Goal: Transaction & Acquisition: Purchase product/service

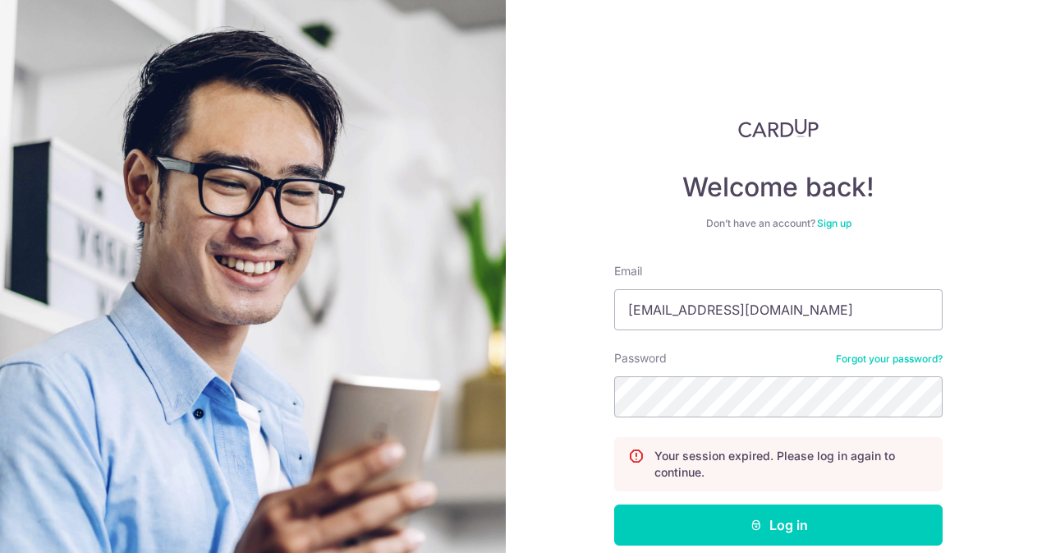
type input "contact@elijahpies.com.sg"
click at [614, 504] on button "Log in" at bounding box center [778, 524] width 328 height 41
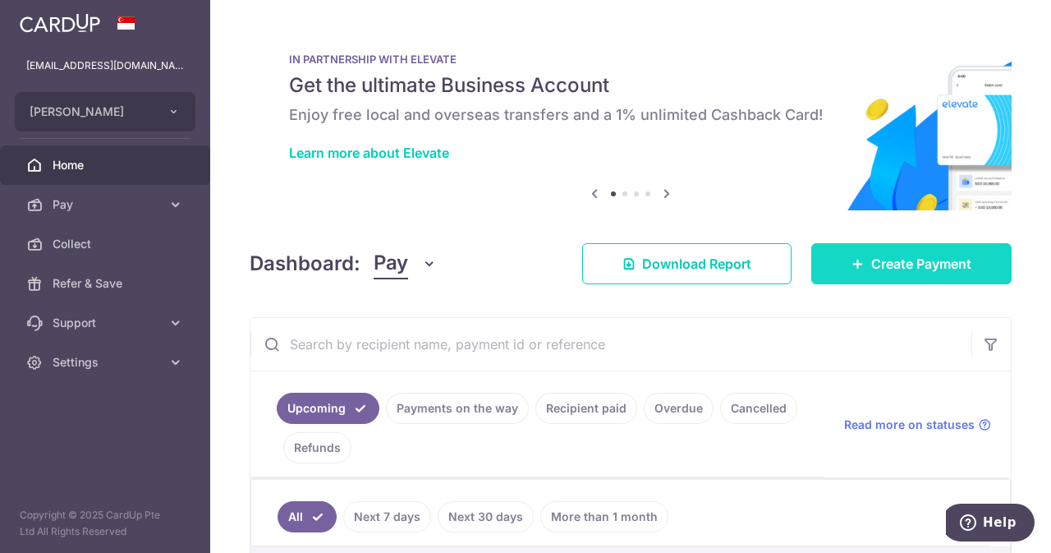
click at [822, 263] on link "Create Payment" at bounding box center [911, 263] width 200 height 41
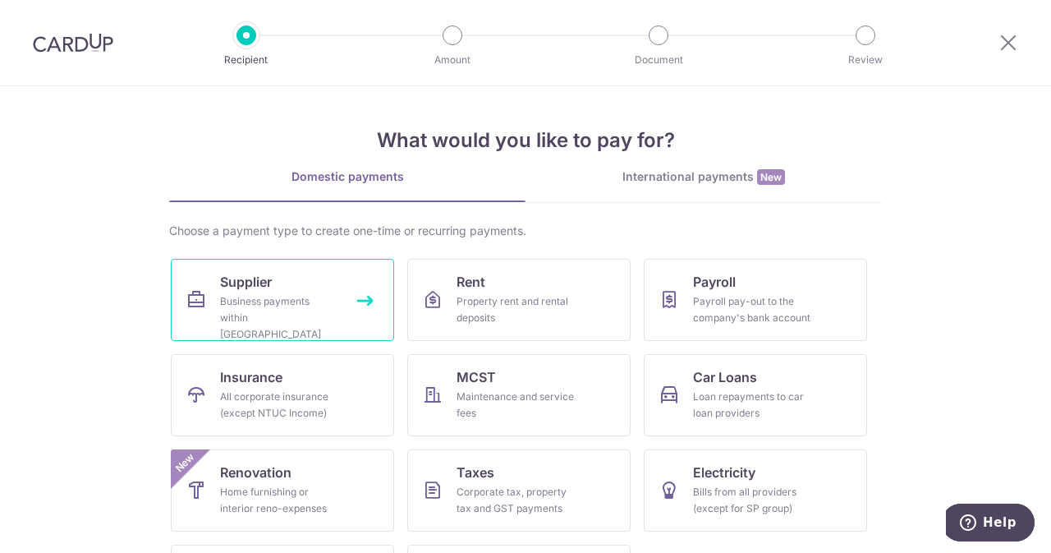
click at [235, 272] on span "Supplier" at bounding box center [246, 282] width 52 height 20
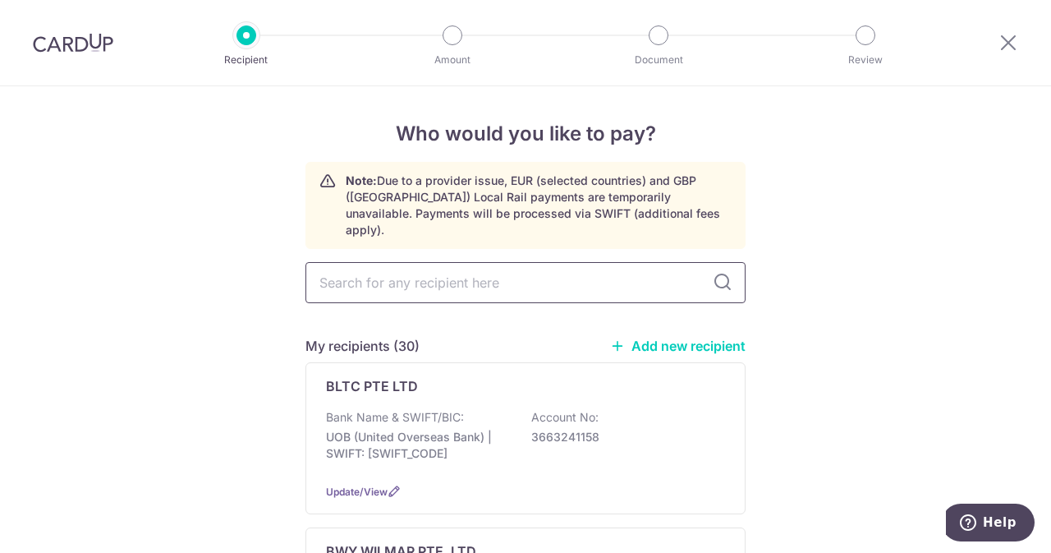
click at [430, 262] on input "text" at bounding box center [525, 282] width 440 height 41
click at [405, 273] on input "text" at bounding box center [525, 282] width 440 height 41
type input "united"
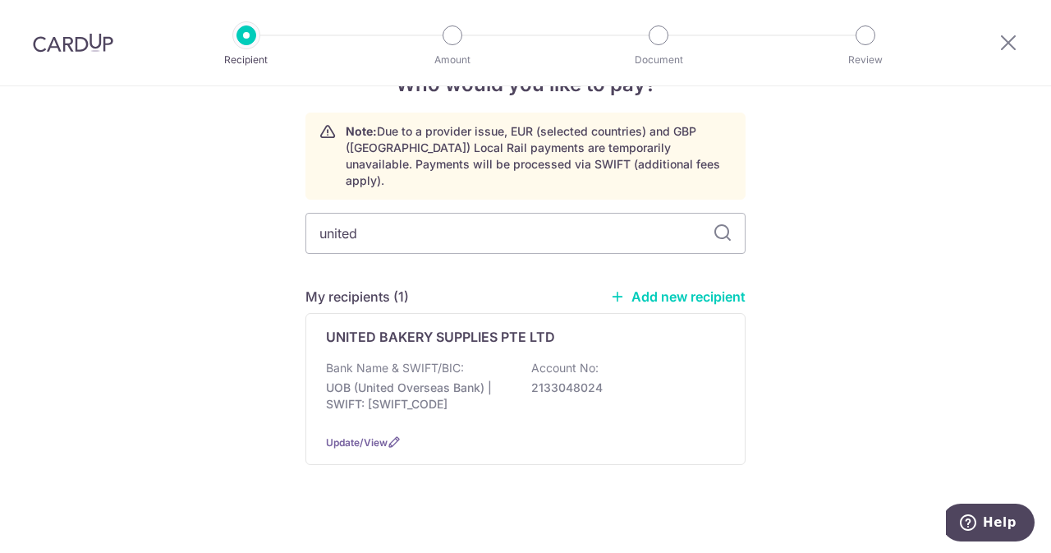
scroll to position [46, 0]
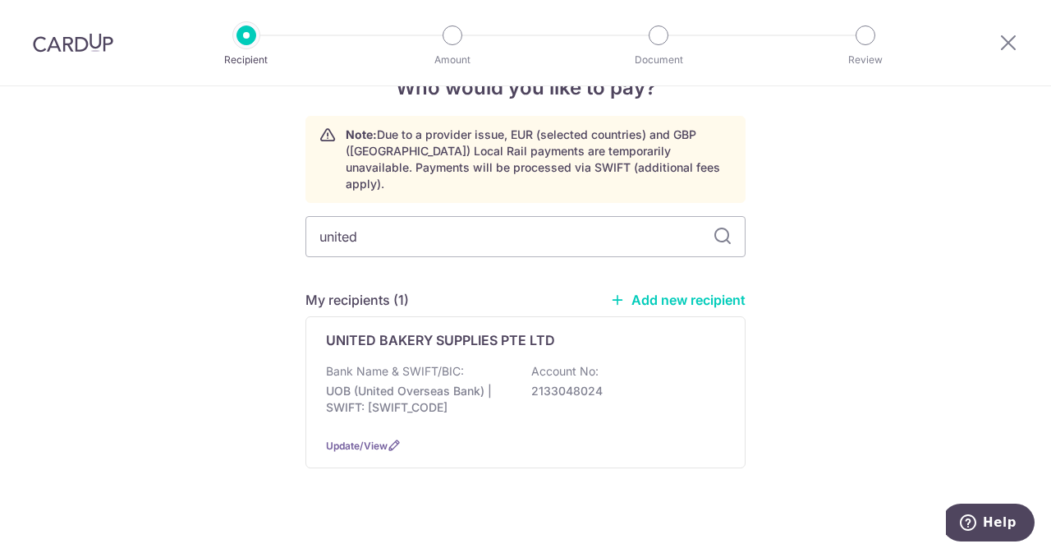
click at [494, 400] on div "Bank Name & SWIFT/BIC: UOB (United Overseas Bank) | SWIFT: UOVBSGSGXXX Account …" at bounding box center [525, 393] width 399 height 61
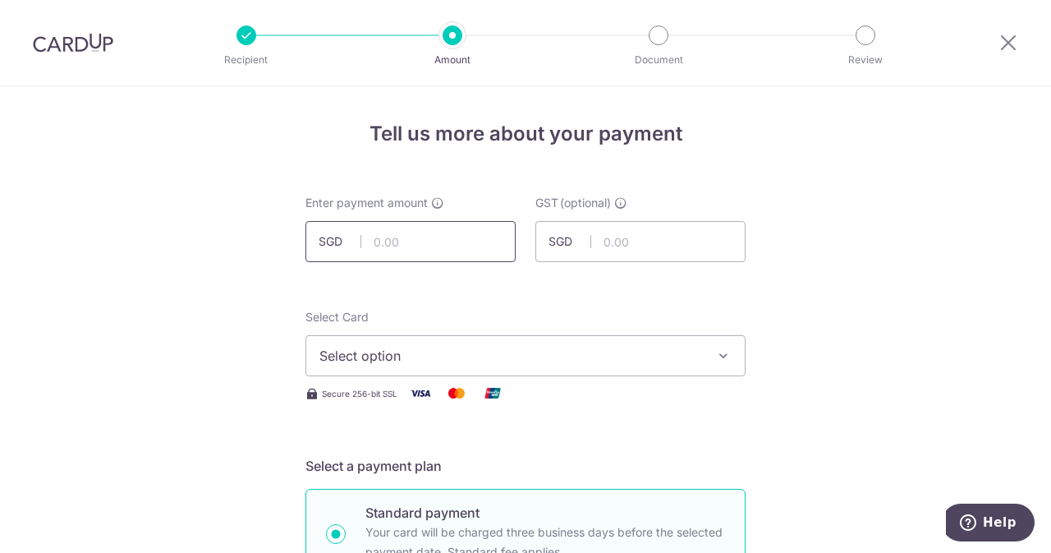
click at [440, 236] on input "text" at bounding box center [410, 241] width 210 height 41
type input "578.40"
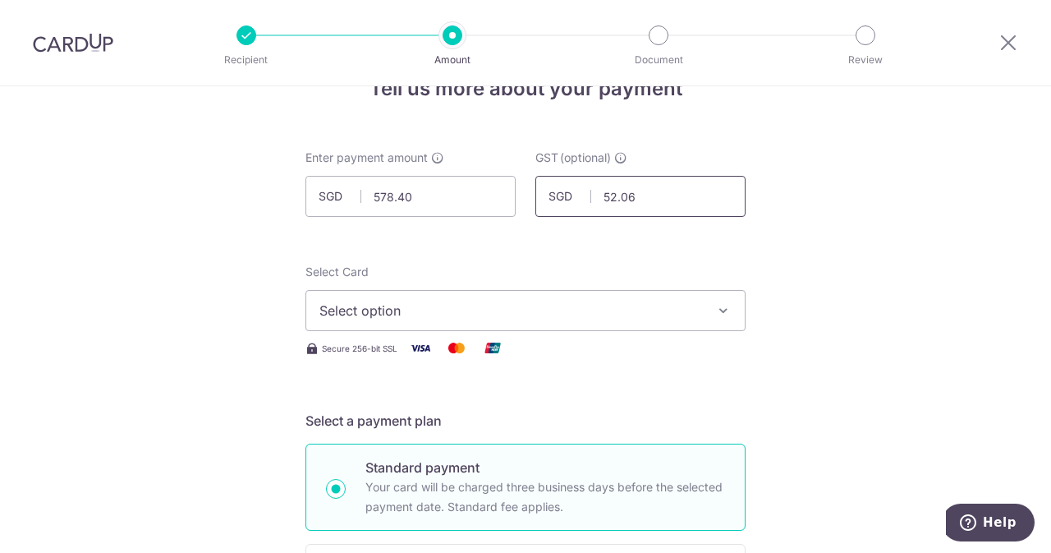
scroll to position [46, 0]
type input "52.06"
click at [422, 303] on span "Select option" at bounding box center [510, 310] width 383 height 20
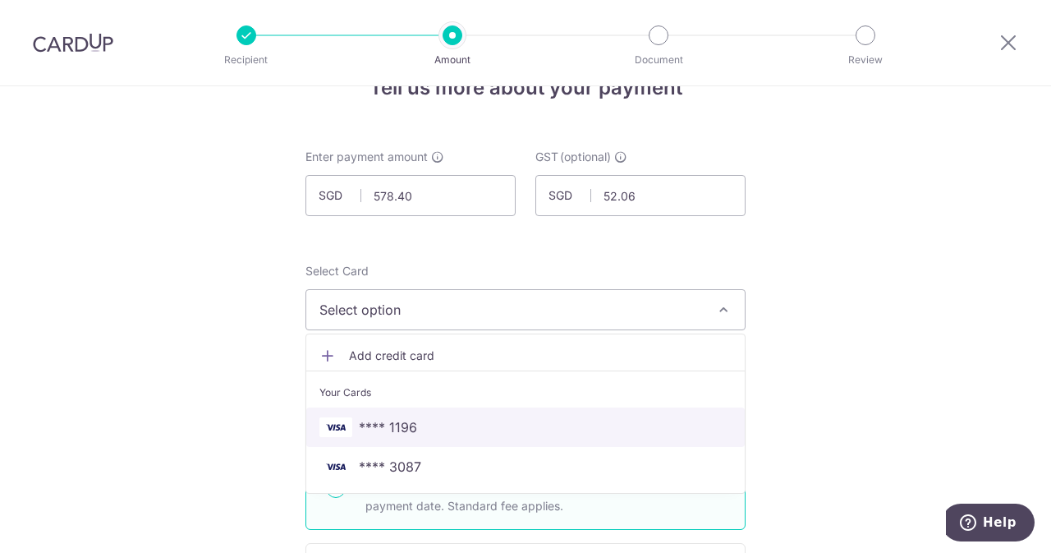
click at [387, 417] on span "**** 1196" at bounding box center [388, 427] width 58 height 20
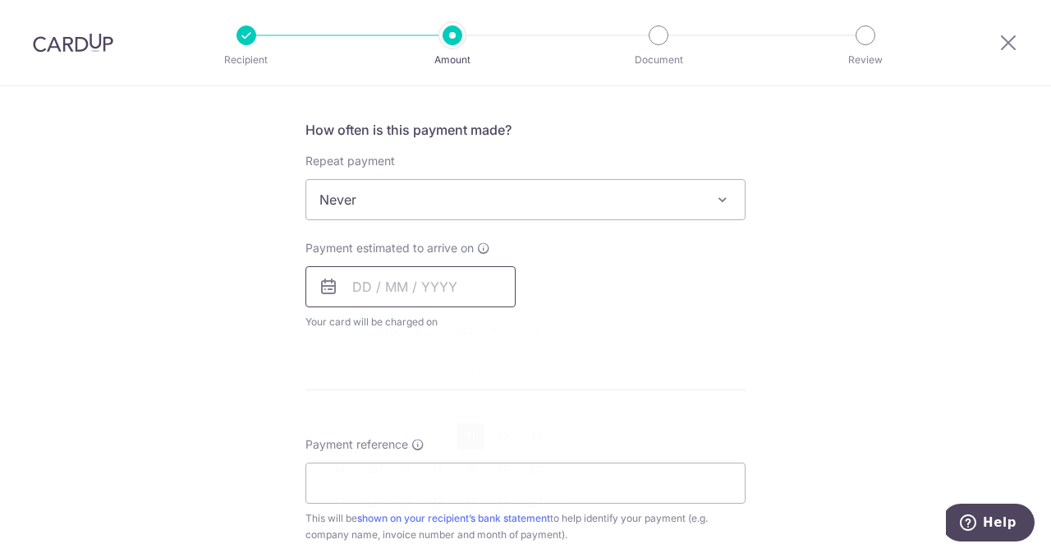
click at [373, 287] on input "text" at bounding box center [410, 286] width 210 height 41
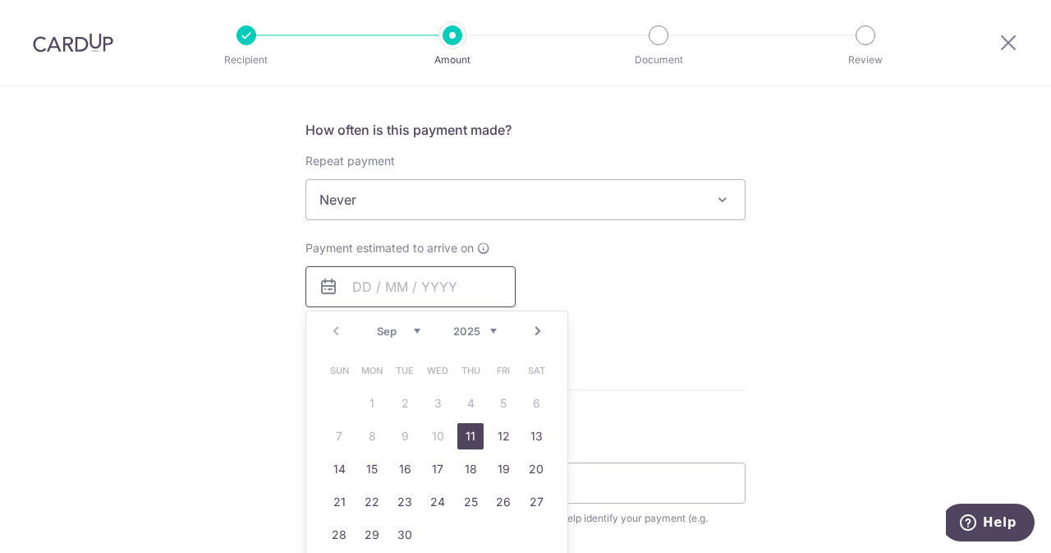
scroll to position [759, 0]
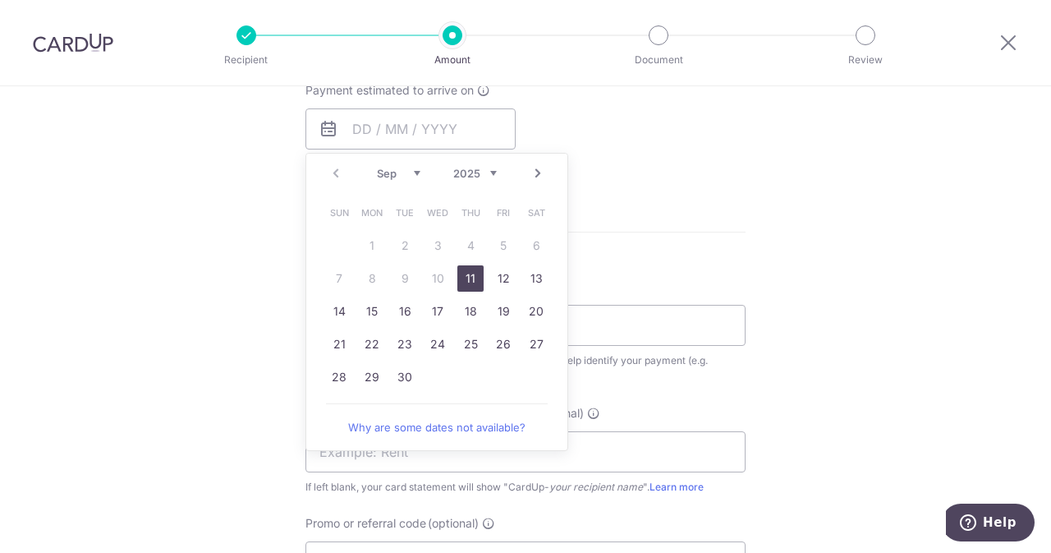
click at [457, 273] on link "11" at bounding box center [470, 278] width 26 height 26
type input "[DATE]"
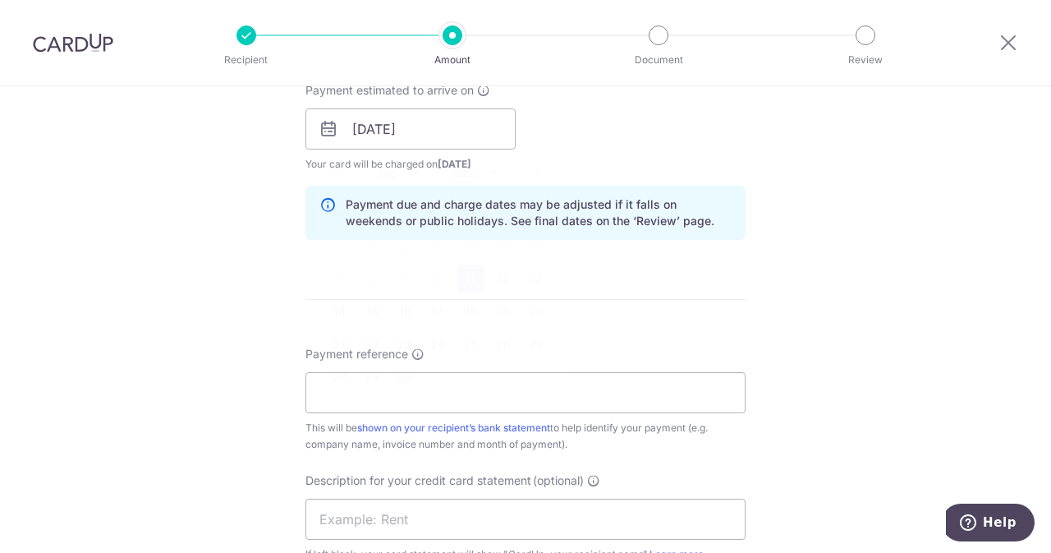
scroll to position [828, 0]
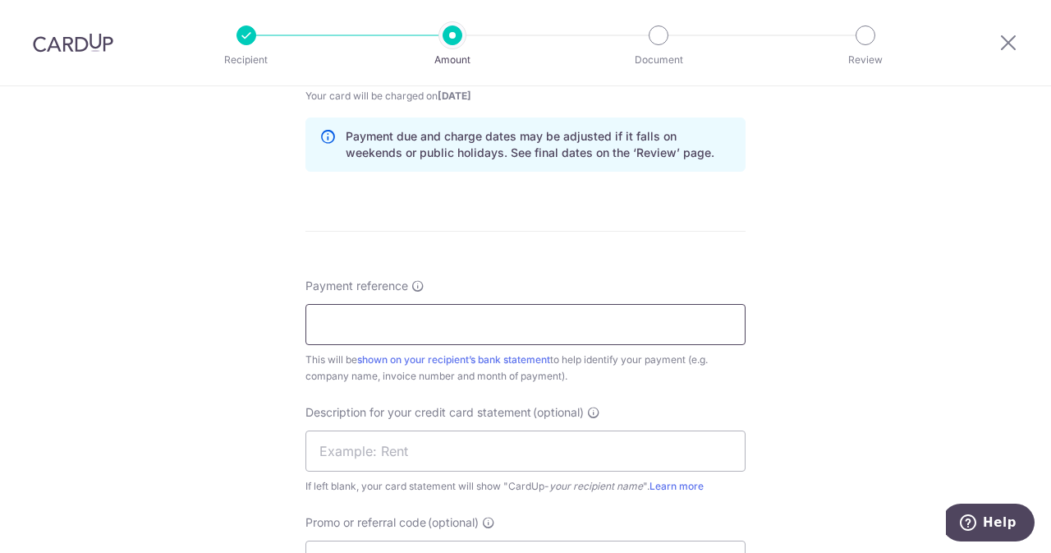
click at [417, 323] on input "Payment reference" at bounding box center [525, 324] width 440 height 41
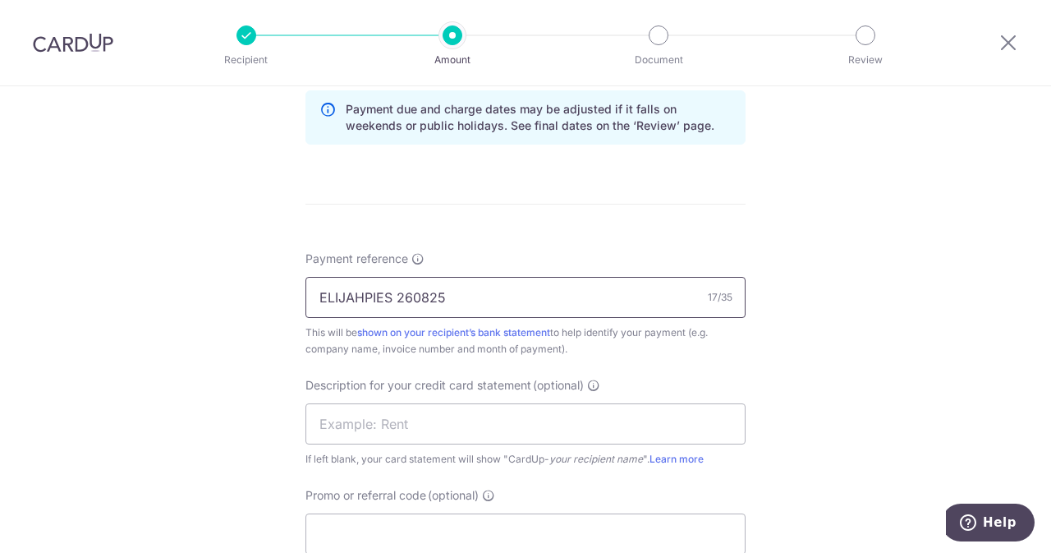
drag, startPoint x: 480, startPoint y: 300, endPoint x: 390, endPoint y: 305, distance: 90.4
click at [390, 305] on input "ELIJAHPIES 260825" at bounding box center [525, 297] width 440 height 41
type input "ELIJAHPIES 260825"
click at [377, 421] on input "text" at bounding box center [525, 423] width 440 height 41
paste input "260825"
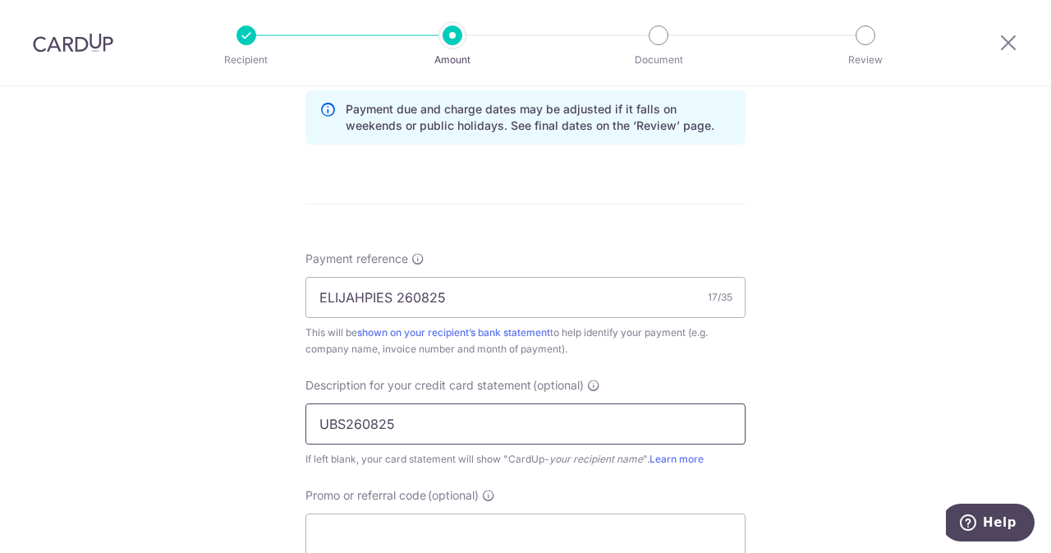
scroll to position [992, 0]
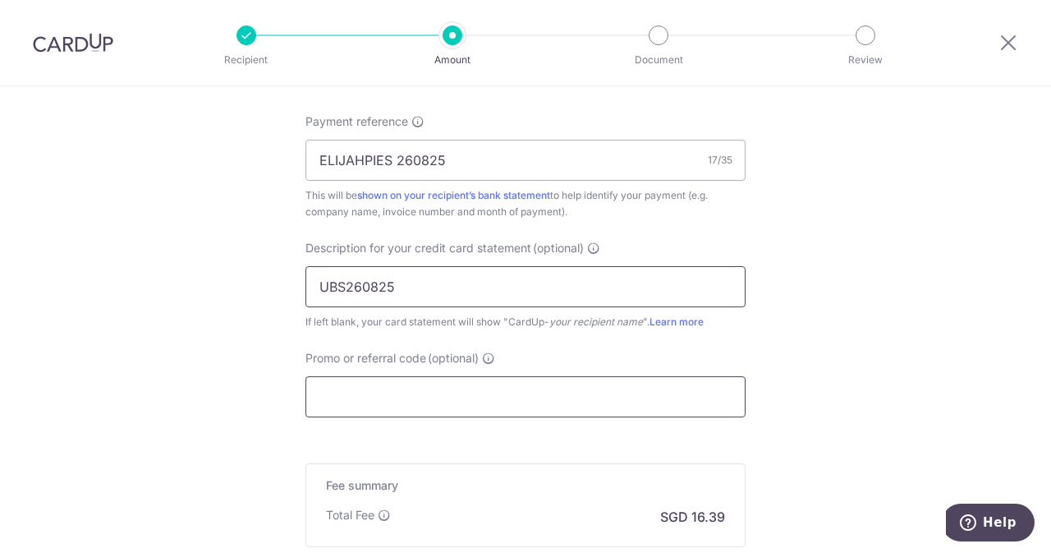
type input "UBS260825"
click at [420, 400] on input "Promo or referral code (optional)" at bounding box center [525, 396] width 440 height 41
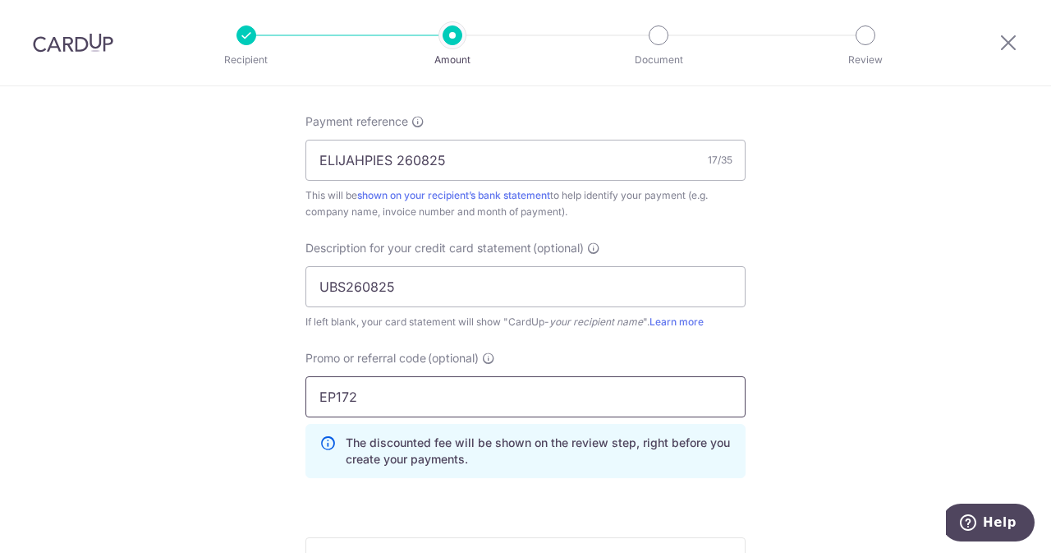
scroll to position [1265, 0]
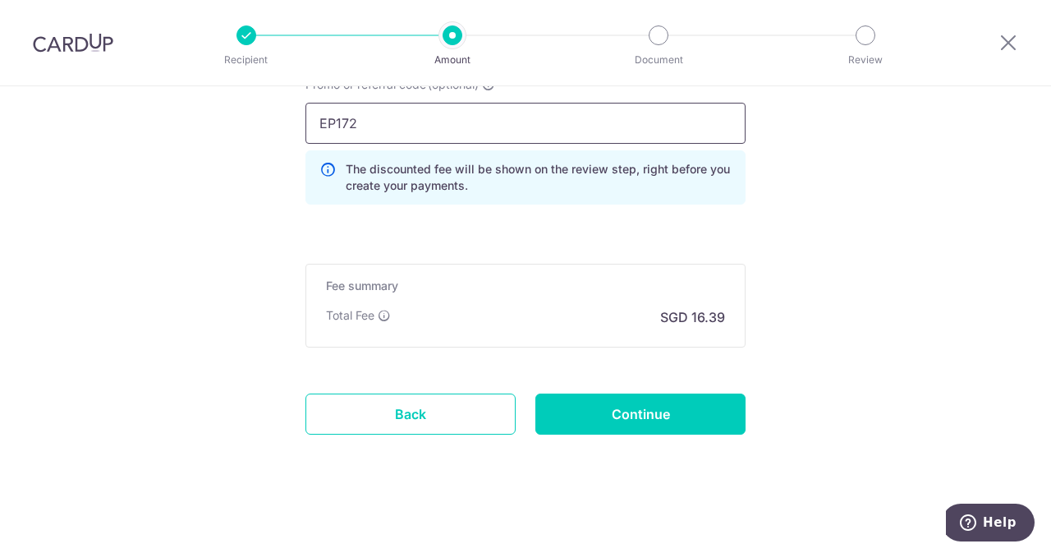
type input "EP172"
click at [562, 413] on input "Continue" at bounding box center [640, 413] width 210 height 41
type input "Create Schedule"
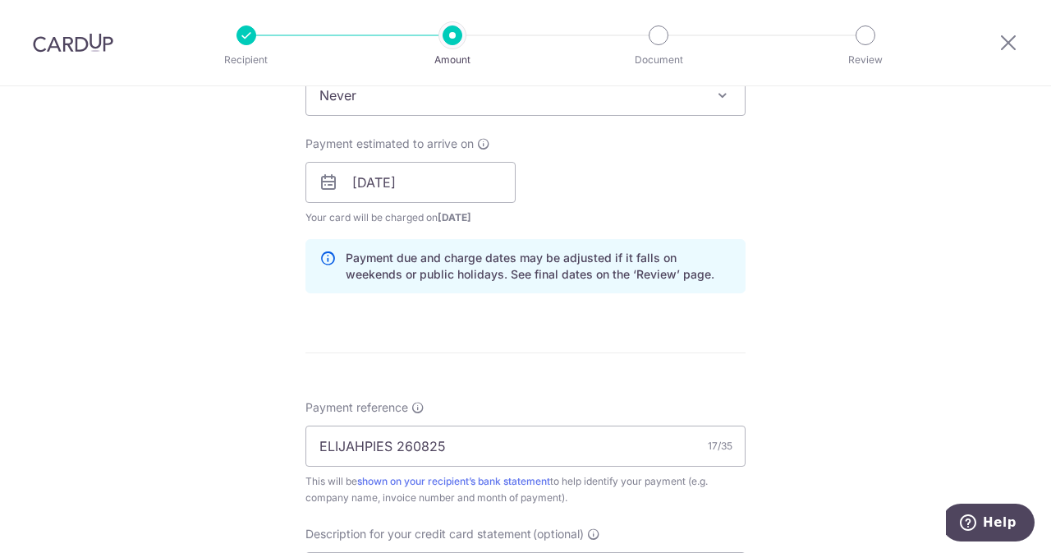
scroll to position [705, 0]
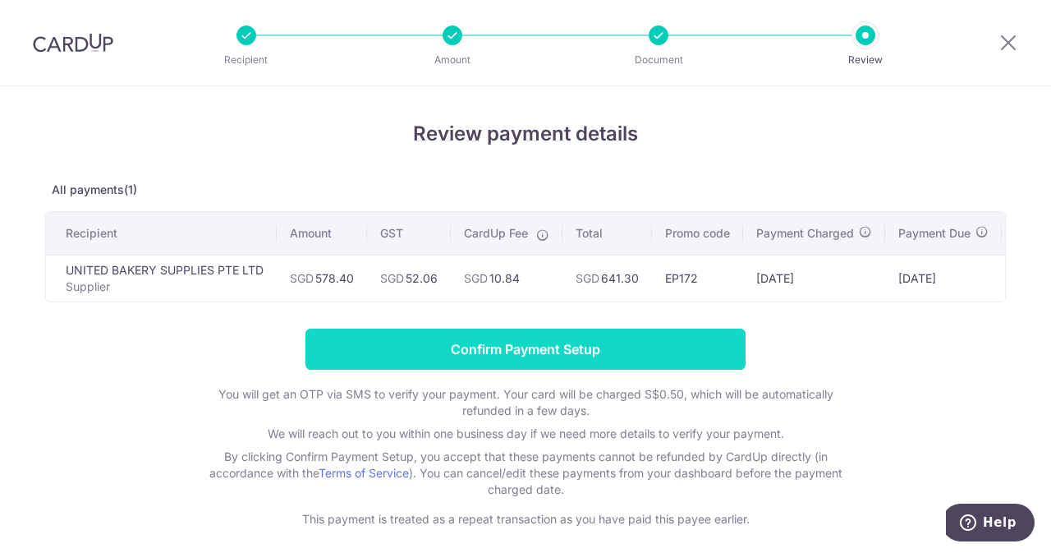
click at [608, 341] on input "Confirm Payment Setup" at bounding box center [525, 348] width 440 height 41
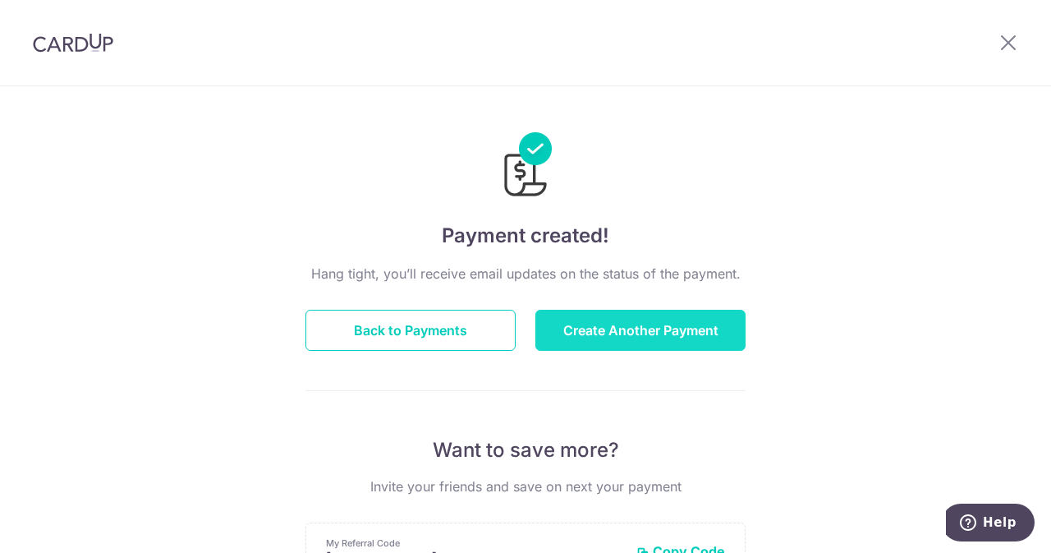
click at [563, 334] on button "Create Another Payment" at bounding box center [640, 330] width 210 height 41
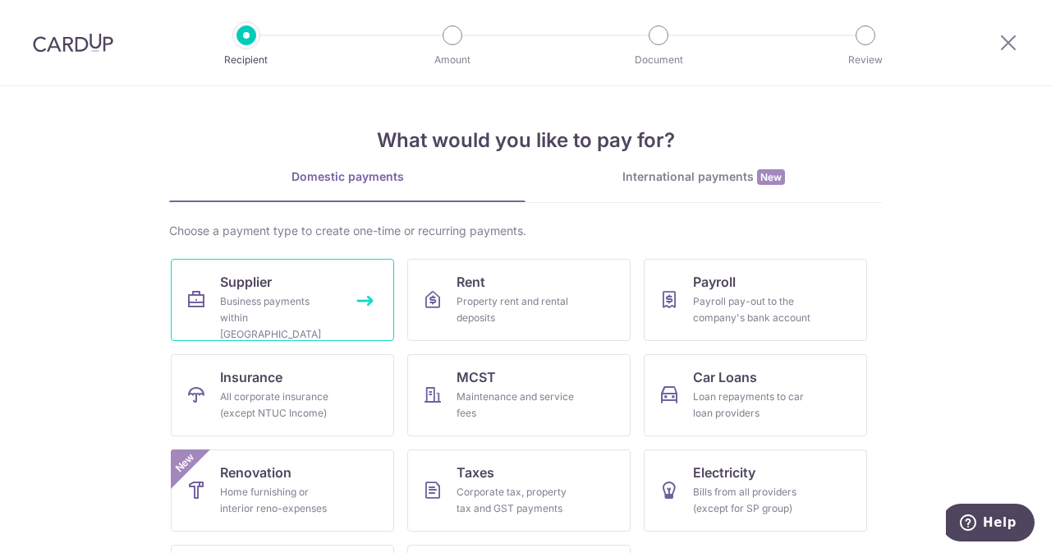
click at [314, 330] on link "Supplier Business payments within [GEOGRAPHIC_DATA]" at bounding box center [282, 300] width 223 height 82
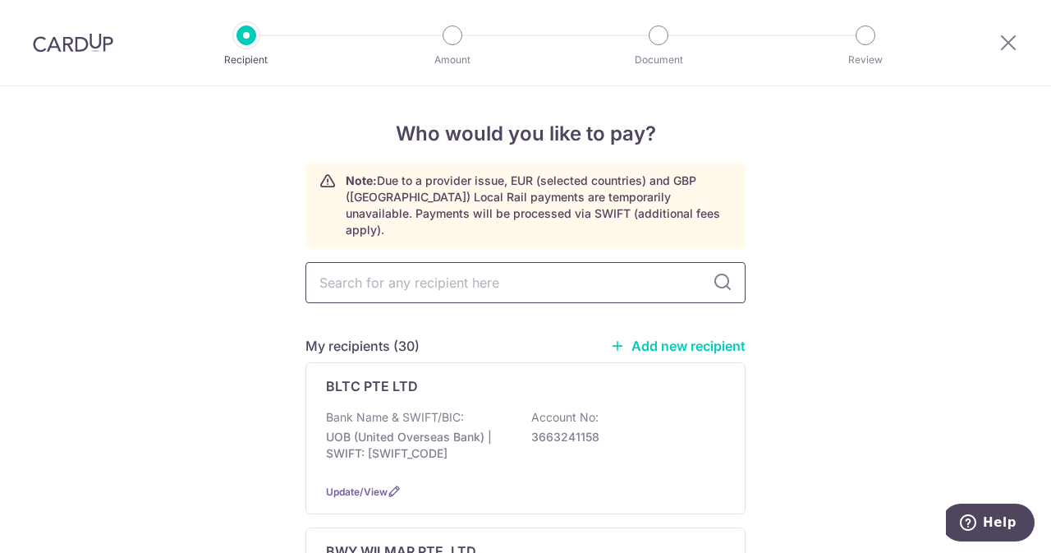
click at [507, 270] on input "text" at bounding box center [525, 282] width 440 height 41
type input "INDO"
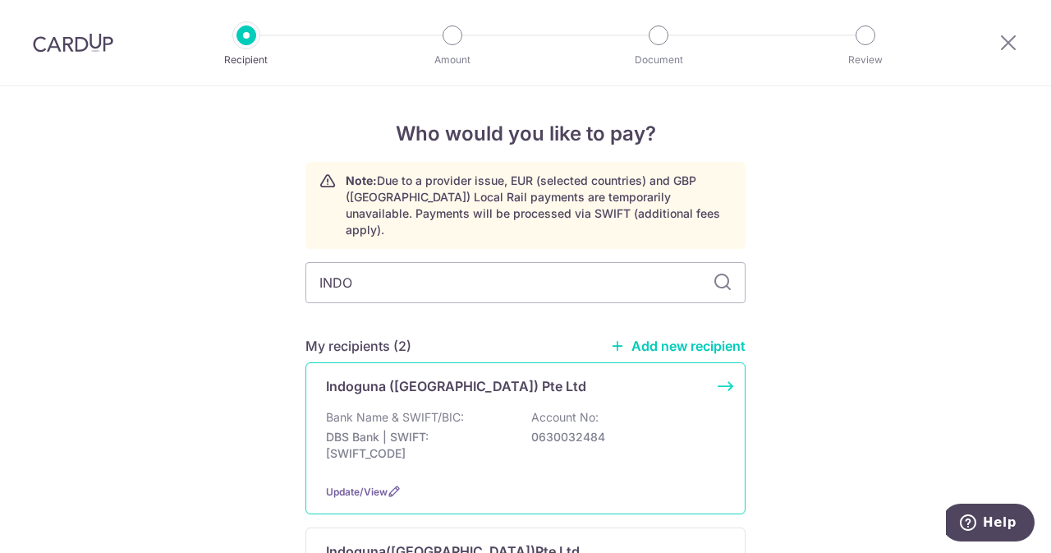
click at [467, 376] on p "Indoguna (Singapore) Pte Ltd" at bounding box center [456, 386] width 260 height 20
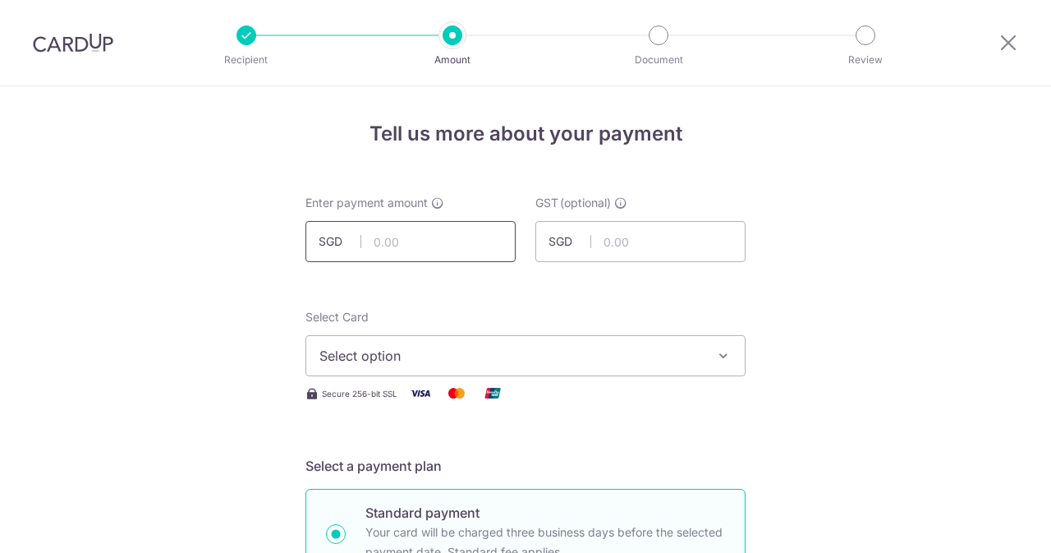
click at [414, 245] on input "text" at bounding box center [410, 241] width 210 height 41
type input "318.00"
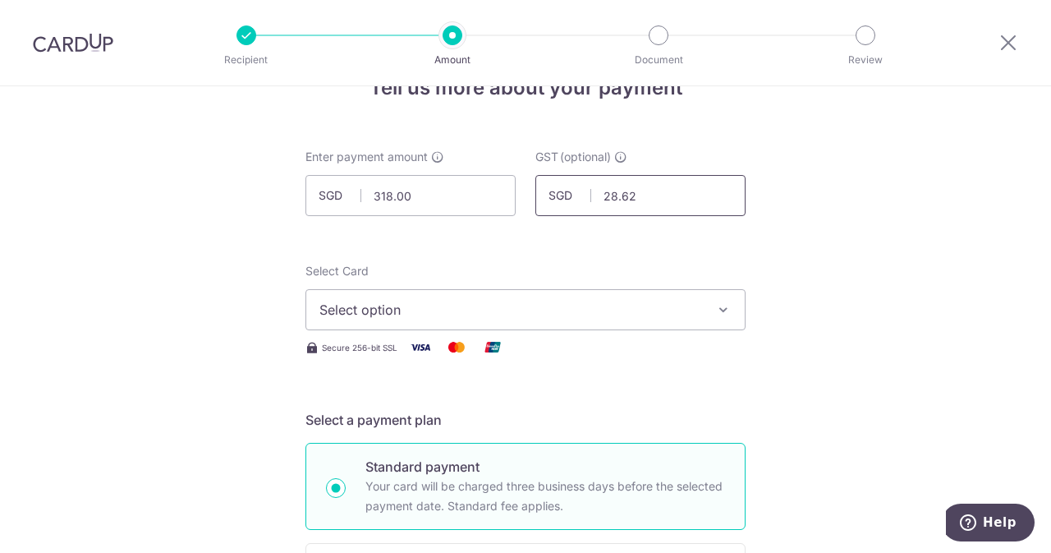
scroll to position [56, 0]
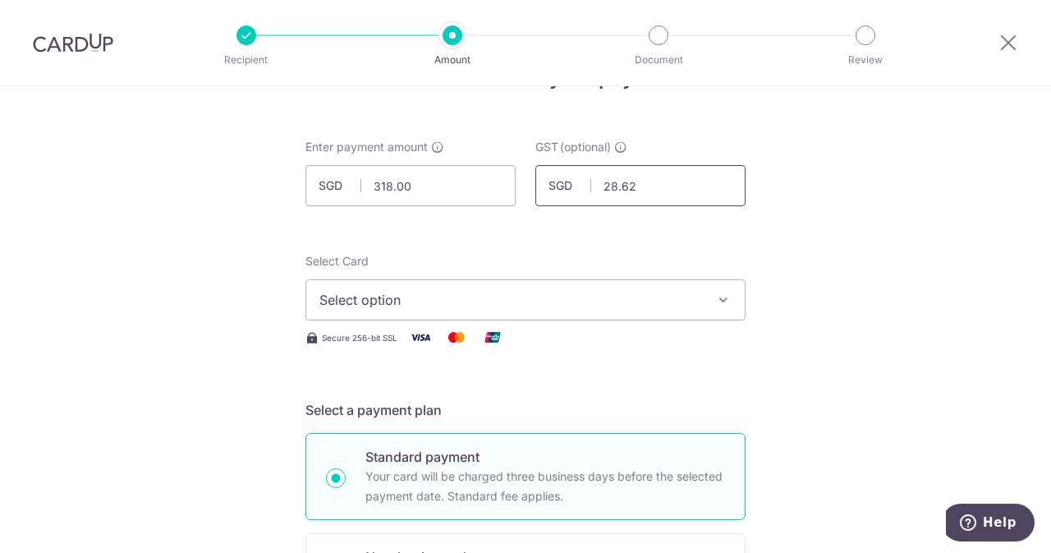
type input "28.62"
click at [396, 287] on button "Select option" at bounding box center [525, 299] width 440 height 41
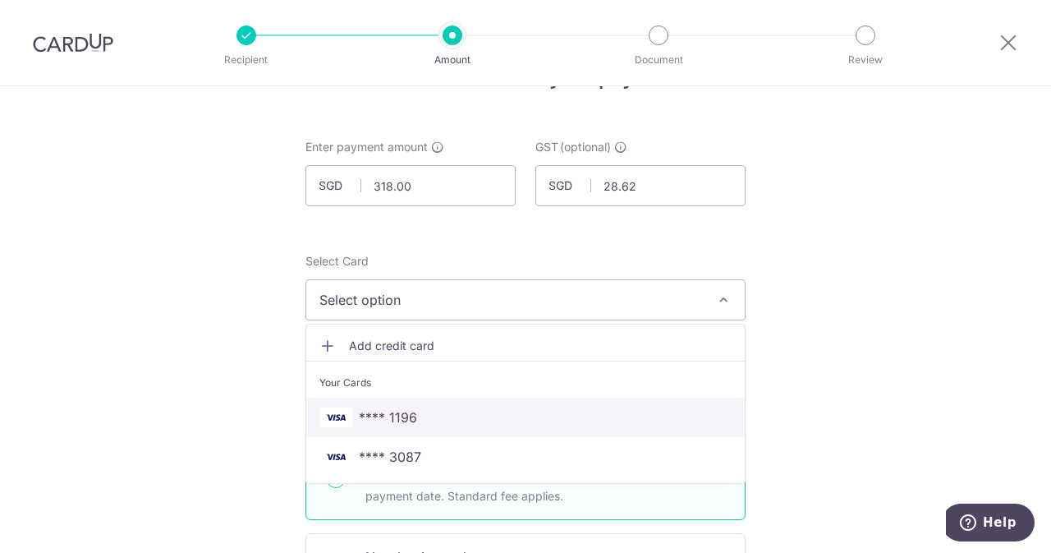
click at [375, 413] on span "**** 1196" at bounding box center [388, 417] width 58 height 20
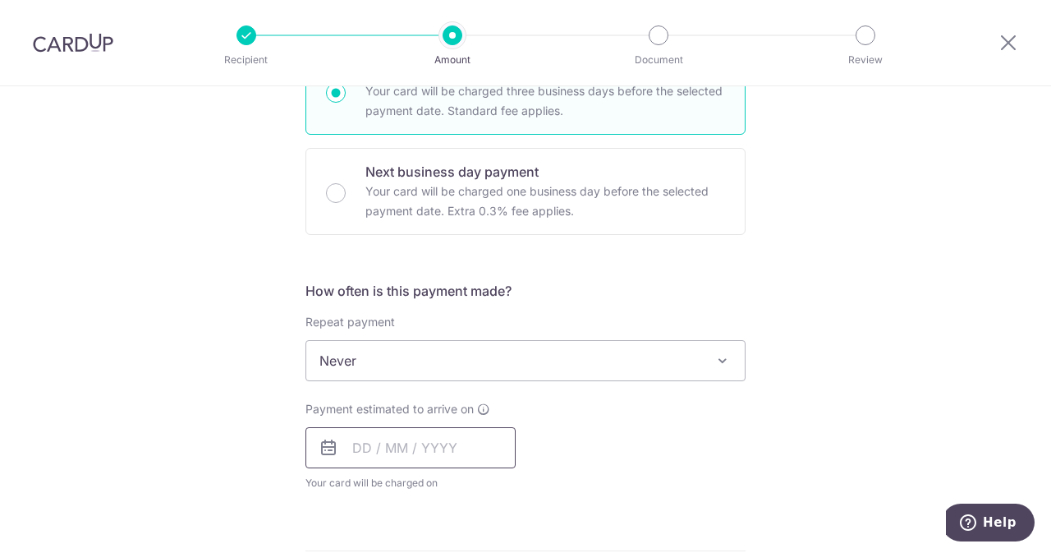
click at [411, 441] on input "text" at bounding box center [410, 447] width 210 height 41
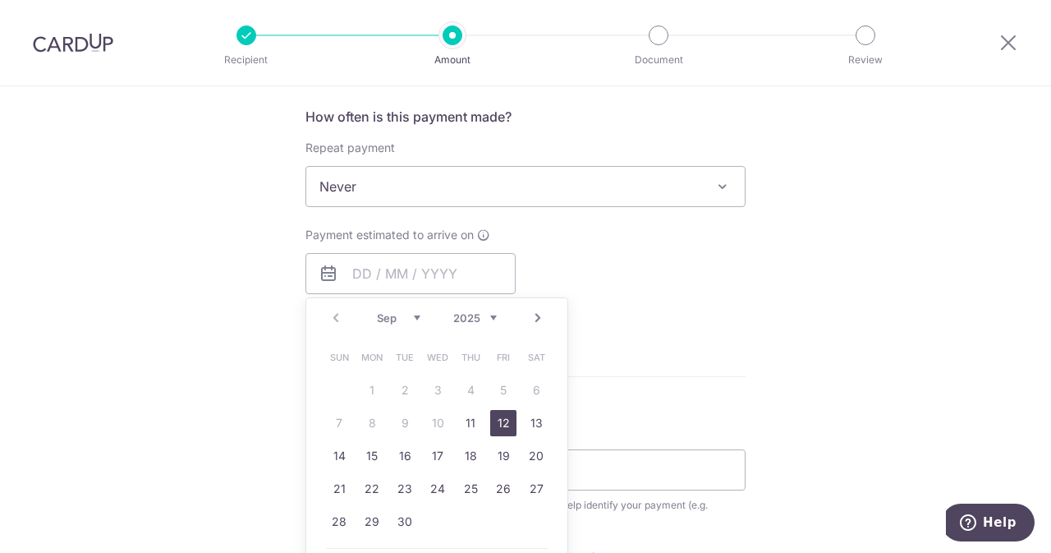
click at [471, 420] on link "11" at bounding box center [470, 423] width 26 height 26
type input "[DATE]"
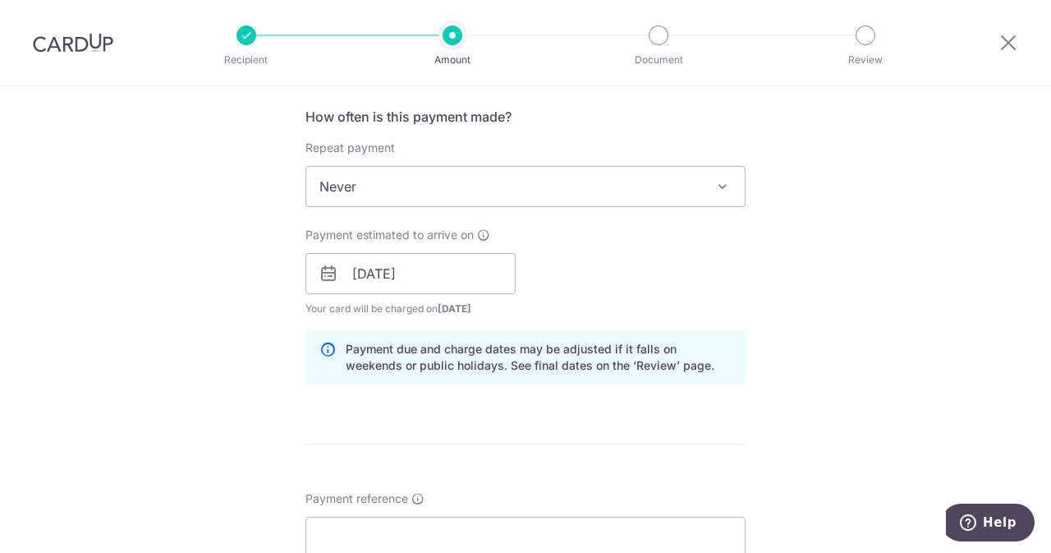
scroll to position [696, 0]
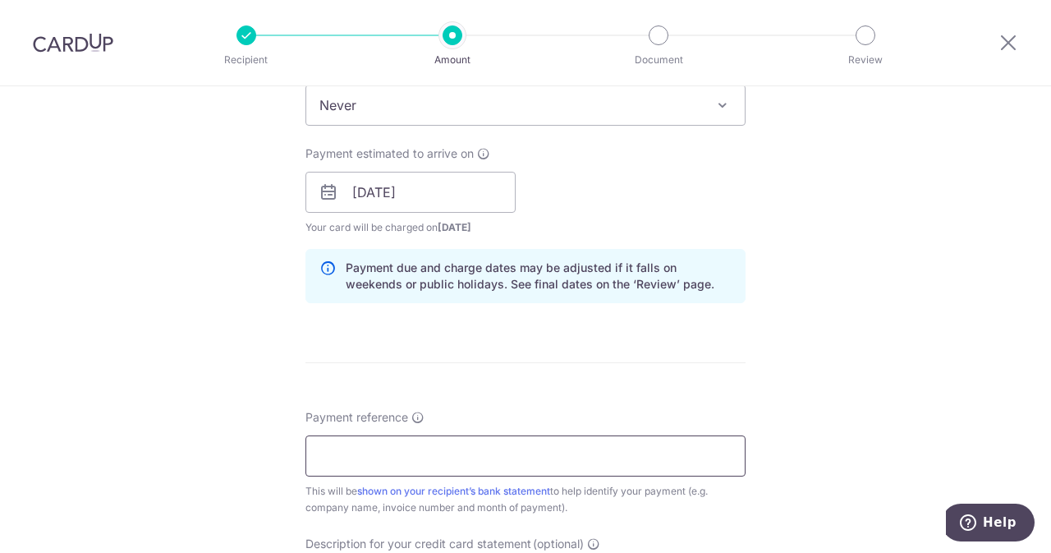
click at [447, 452] on input "Payment reference" at bounding box center [525, 455] width 440 height 41
type input "D"
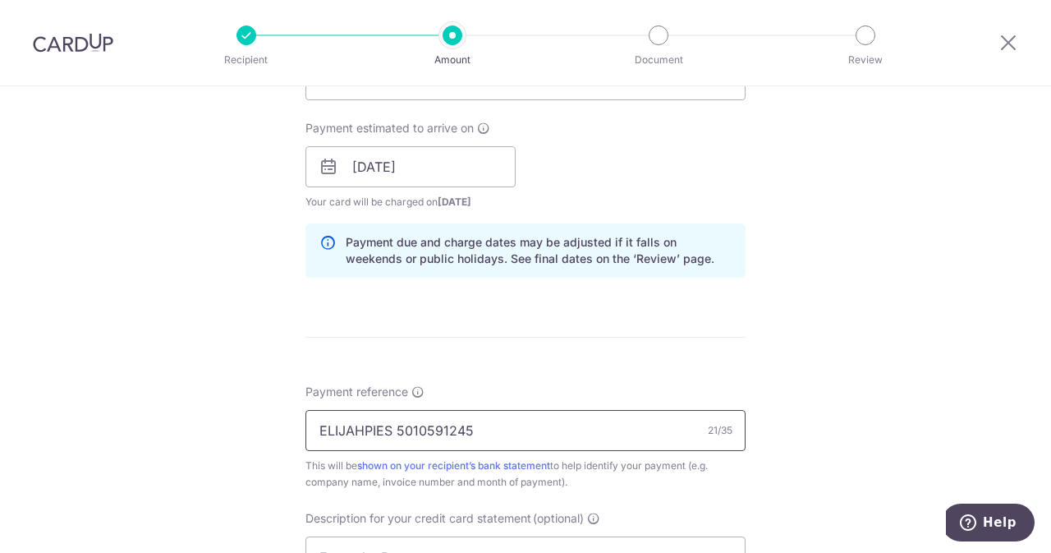
scroll to position [722, 0]
drag, startPoint x: 493, startPoint y: 438, endPoint x: 393, endPoint y: 434, distance: 100.2
click at [393, 434] on input "ELIJAHPIES 5010591245" at bounding box center [525, 429] width 440 height 41
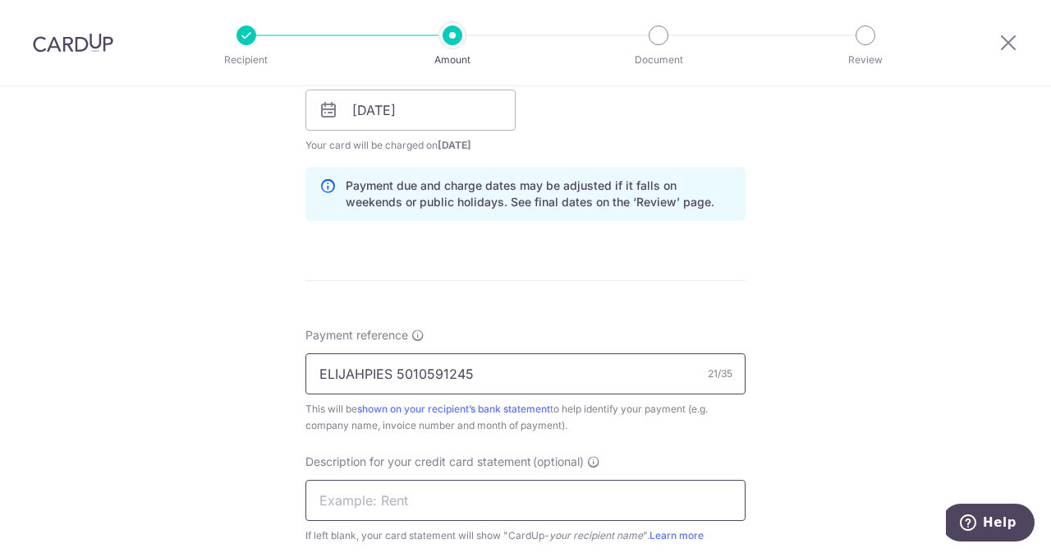
type input "ELIJAHPIES 5010591245"
click at [412, 495] on input "text" at bounding box center [525, 499] width 440 height 41
paste input "5010591245"
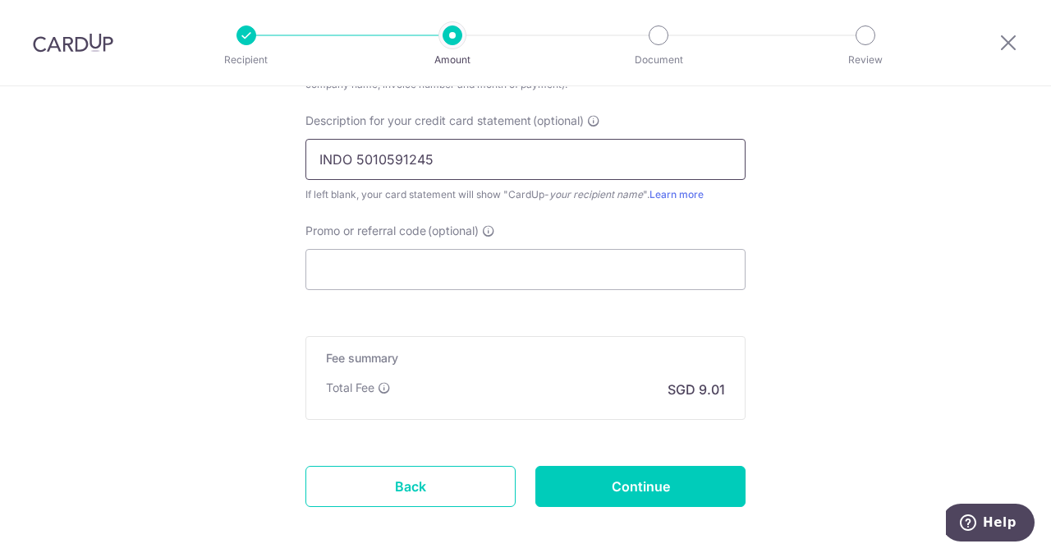
scroll to position [1120, 0]
type input "INDO 5010591245"
click at [450, 252] on input "Promo or referral code (optional)" at bounding box center [525, 268] width 440 height 41
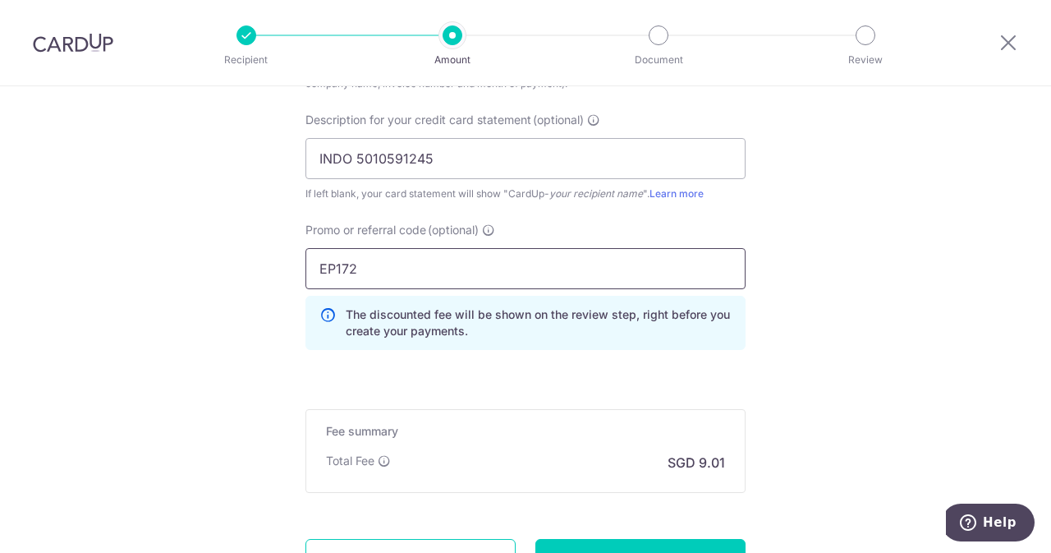
scroll to position [1225, 0]
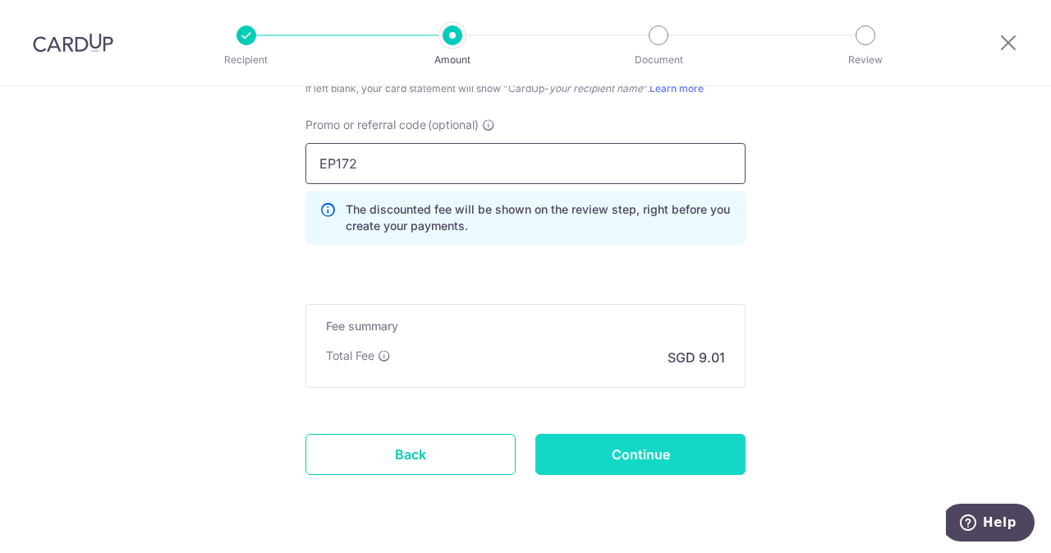
type input "EP172"
click at [591, 436] on input "Continue" at bounding box center [640, 453] width 210 height 41
type input "Create Schedule"
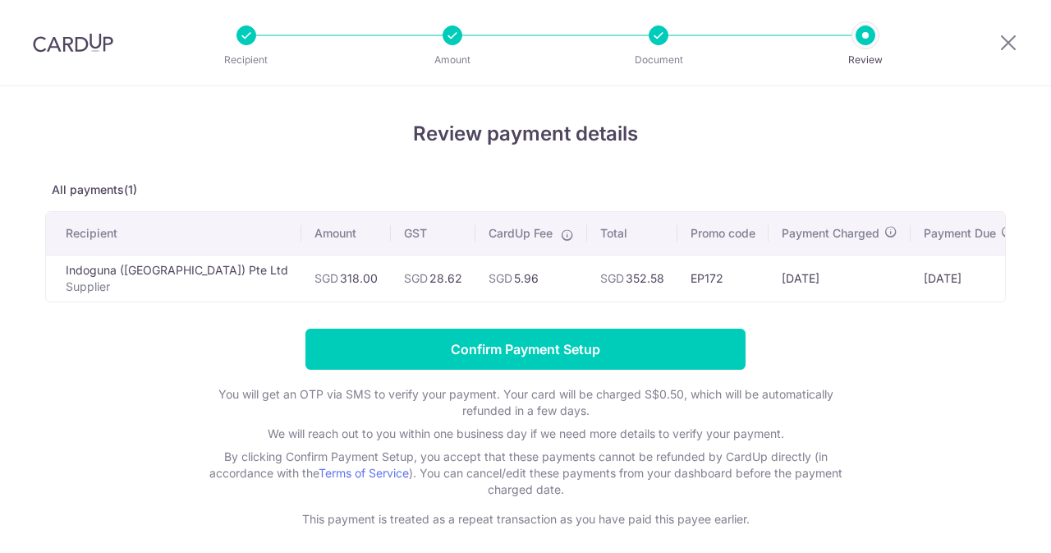
click at [562, 345] on input "Confirm Payment Setup" at bounding box center [525, 348] width 440 height 41
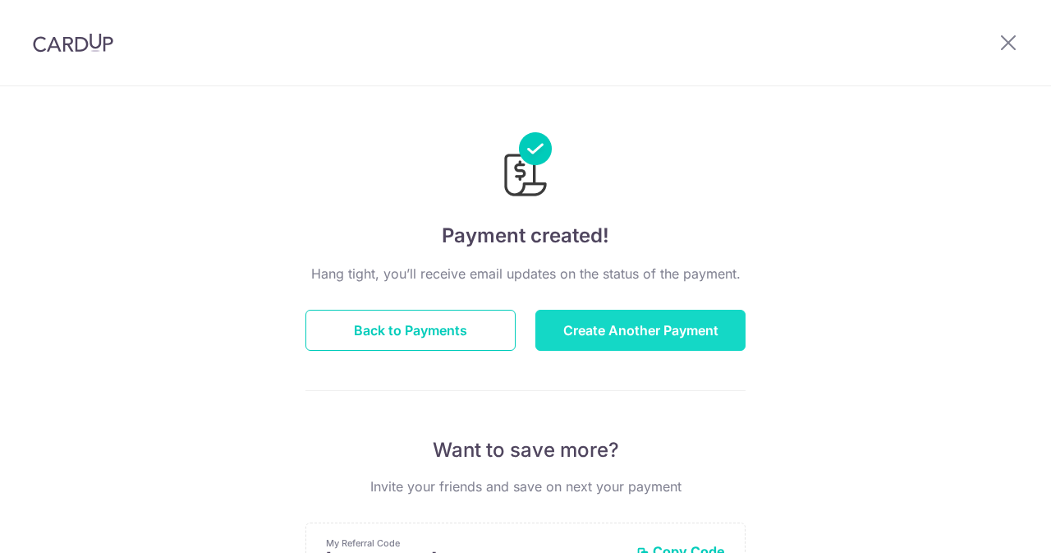
click at [599, 346] on button "Create Another Payment" at bounding box center [640, 330] width 210 height 41
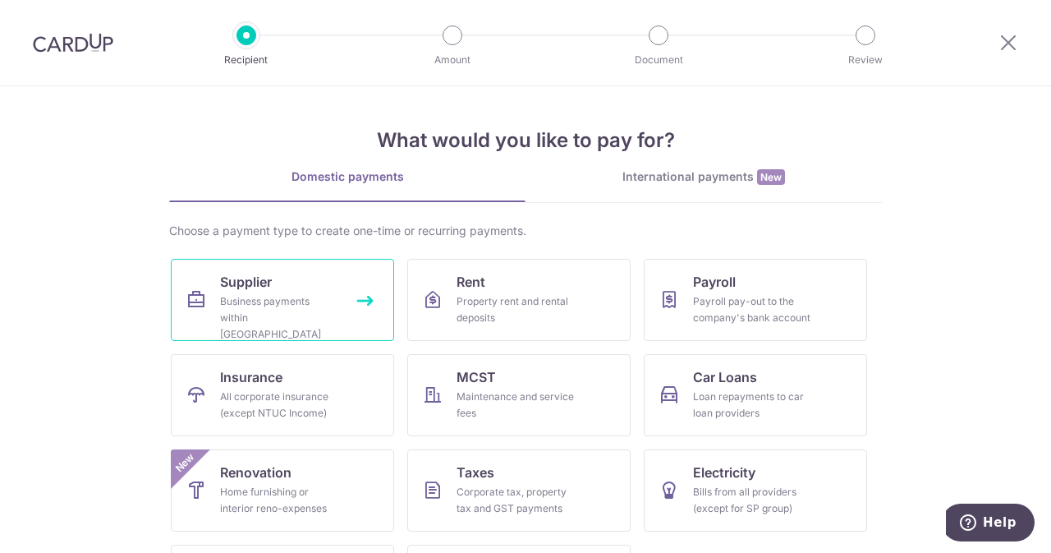
click at [267, 298] on div "Business payments within Singapore" at bounding box center [279, 317] width 118 height 49
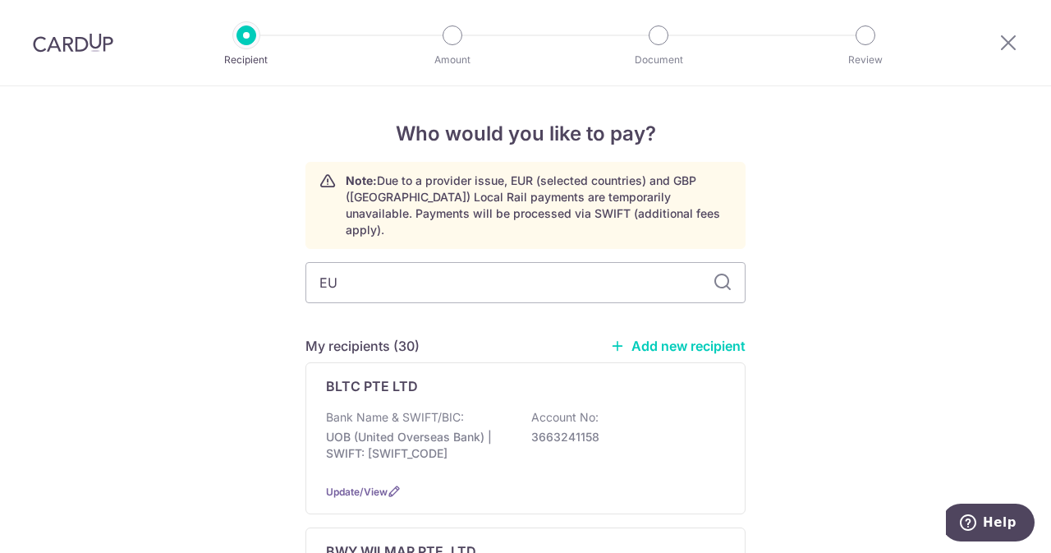
type input "EUR"
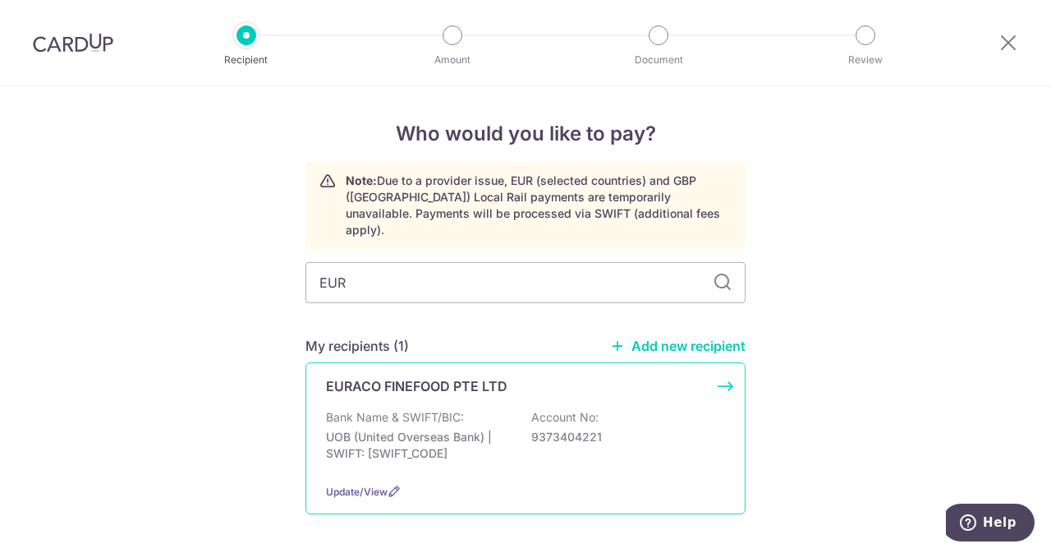
click at [478, 377] on p "EURACO FINEFOOD PTE LTD" at bounding box center [416, 386] width 181 height 20
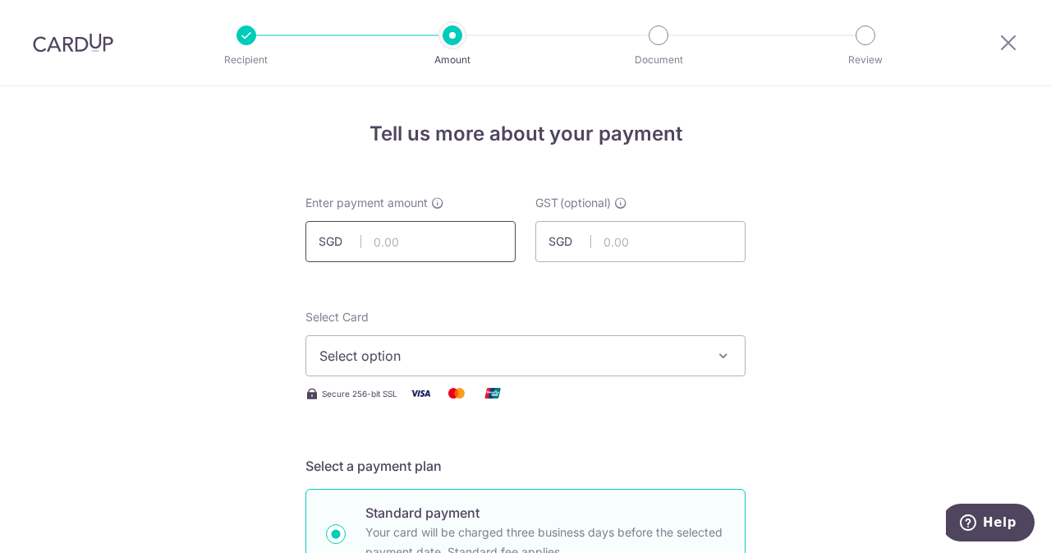
click at [383, 236] on input "text" at bounding box center [410, 241] width 210 height 41
type input "473.00"
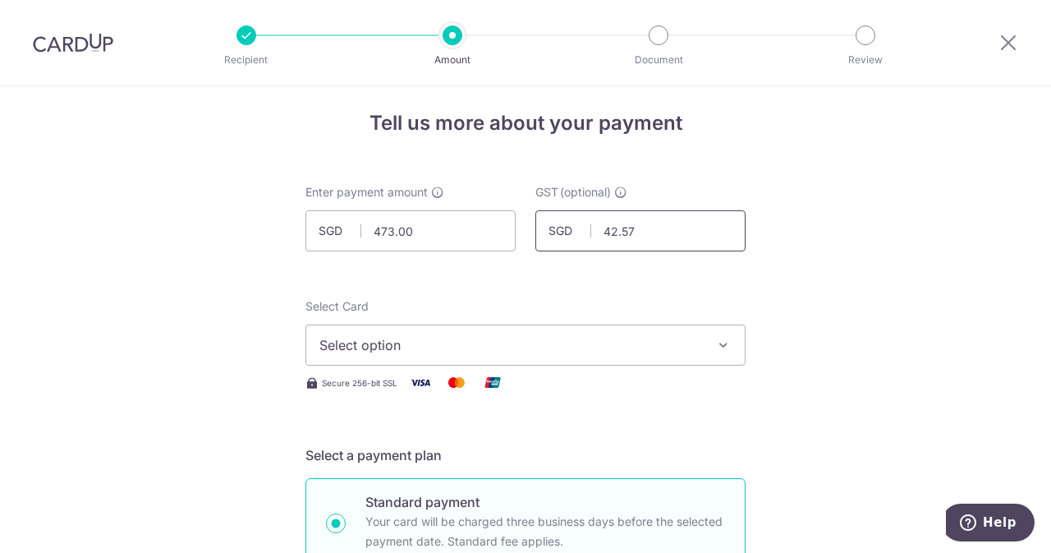
scroll to position [113, 0]
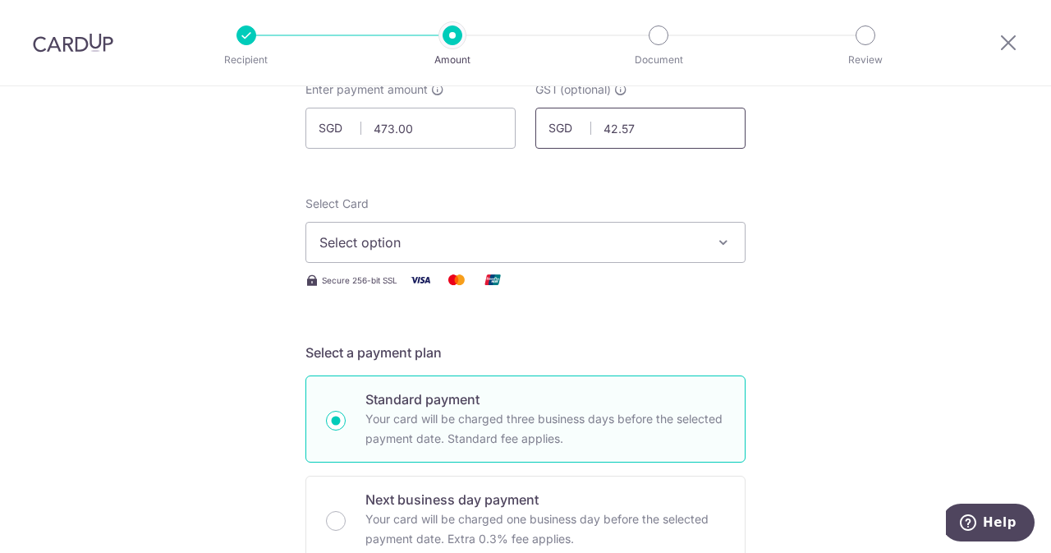
type input "42.57"
click at [532, 273] on div "Secure 256-bit SSL" at bounding box center [525, 279] width 440 height 21
click at [488, 244] on span "Select option" at bounding box center [510, 242] width 383 height 20
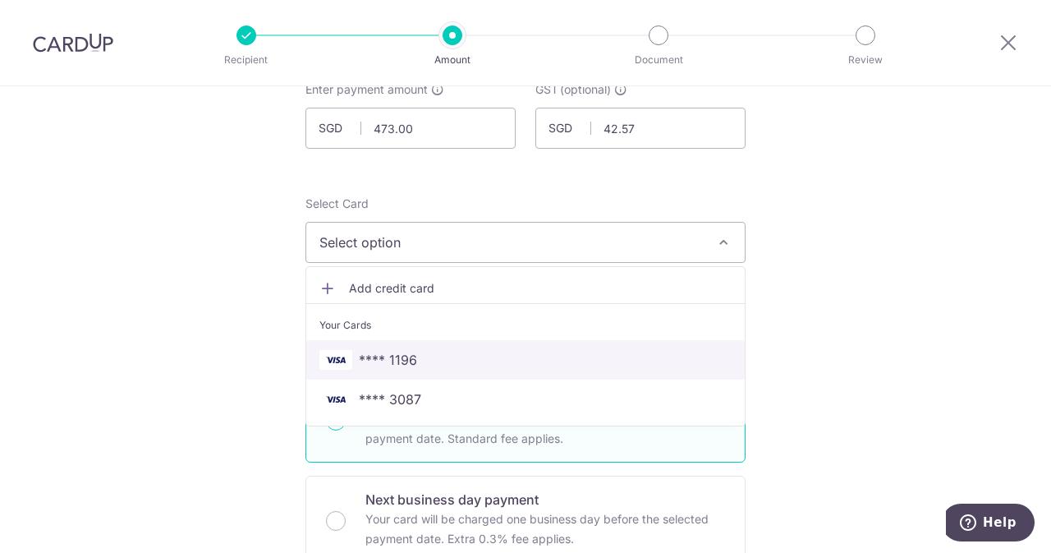
click at [397, 377] on link "**** 1196" at bounding box center [525, 359] width 438 height 39
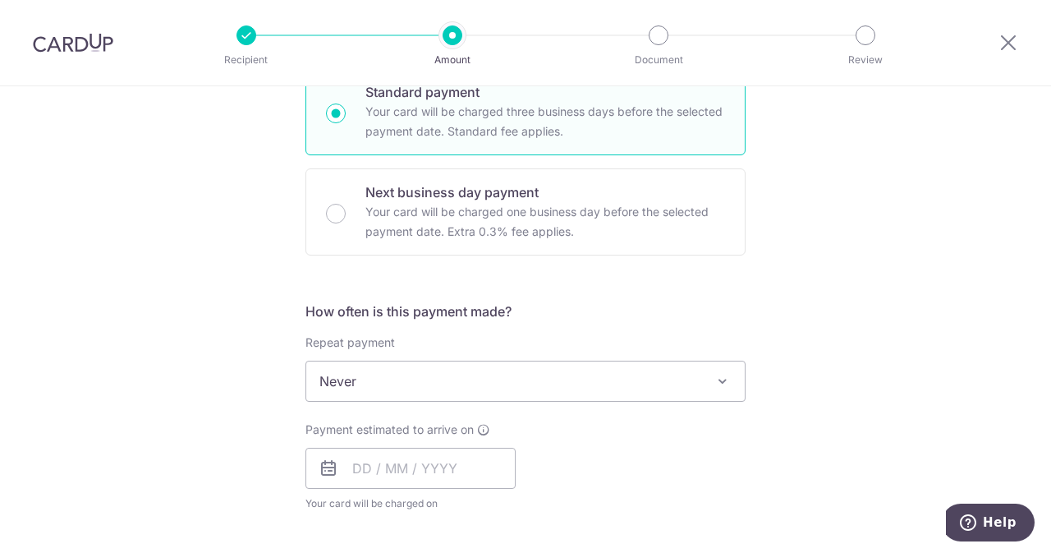
scroll to position [421, 0]
click at [455, 450] on input "text" at bounding box center [410, 467] width 210 height 41
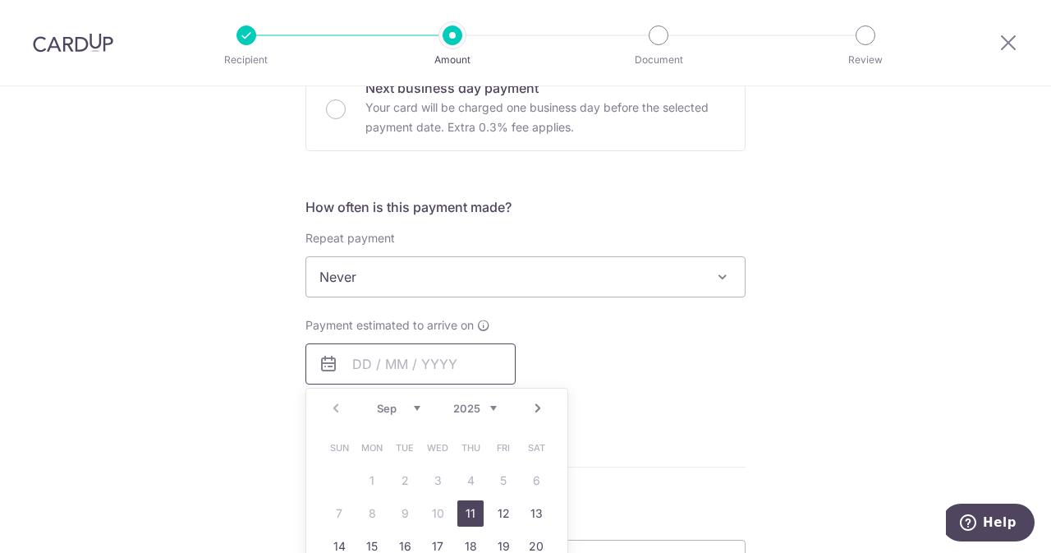
scroll to position [525, 0]
click at [471, 507] on link "11" at bounding box center [470, 512] width 26 height 26
type input "[DATE]"
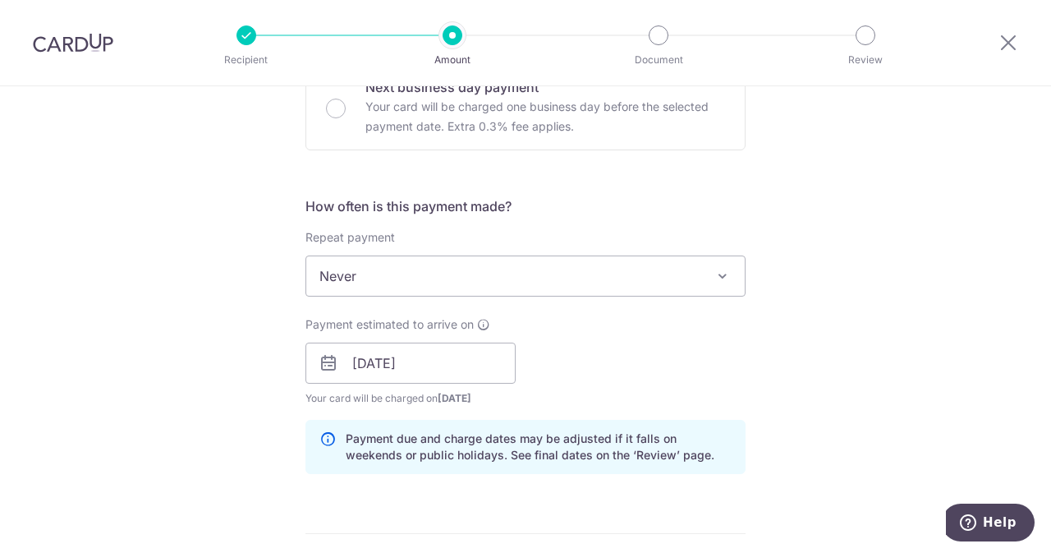
scroll to position [894, 0]
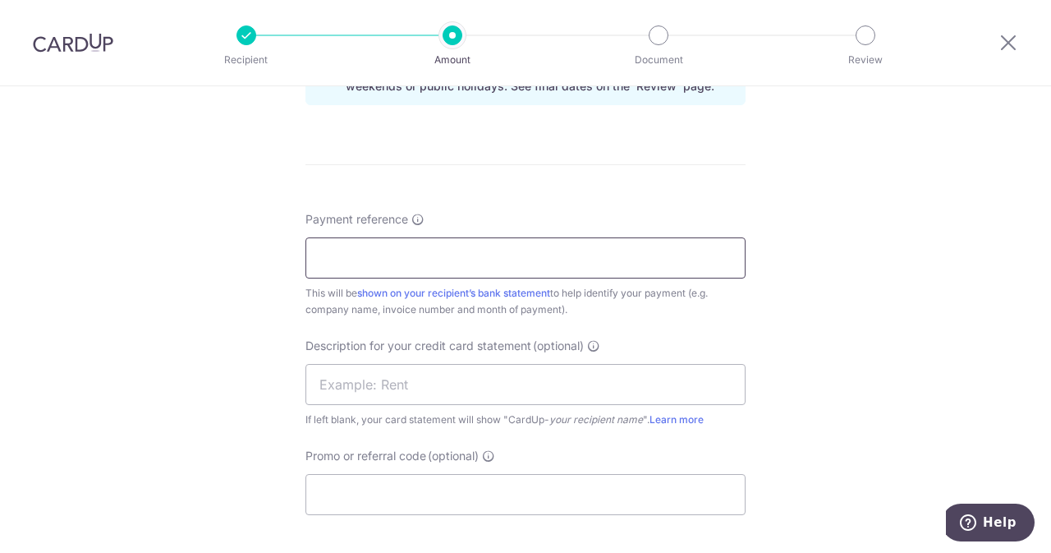
click at [372, 250] on input "Payment reference" at bounding box center [525, 257] width 440 height 41
drag, startPoint x: 468, startPoint y: 259, endPoint x: 392, endPoint y: 263, distance: 76.5
click at [392, 263] on input "ELIJAHPIES 25082428" at bounding box center [525, 257] width 440 height 41
type input "ELIJAHPIES 25082428"
click at [408, 380] on input "text" at bounding box center [525, 384] width 440 height 41
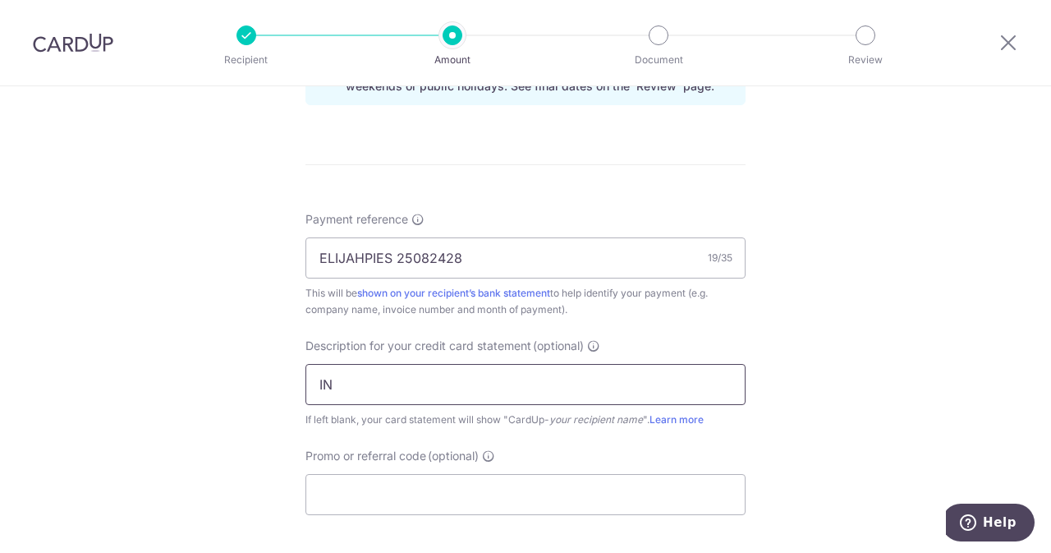
type input "I"
paste input "25082428"
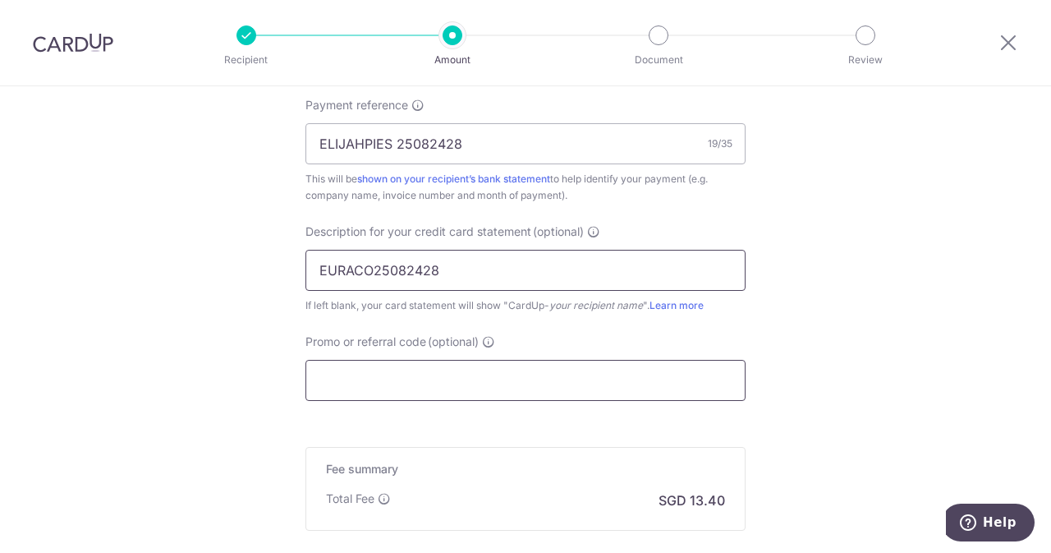
type input "EURACO25082428"
click at [394, 397] on input "Promo or referral code (optional)" at bounding box center [525, 380] width 440 height 41
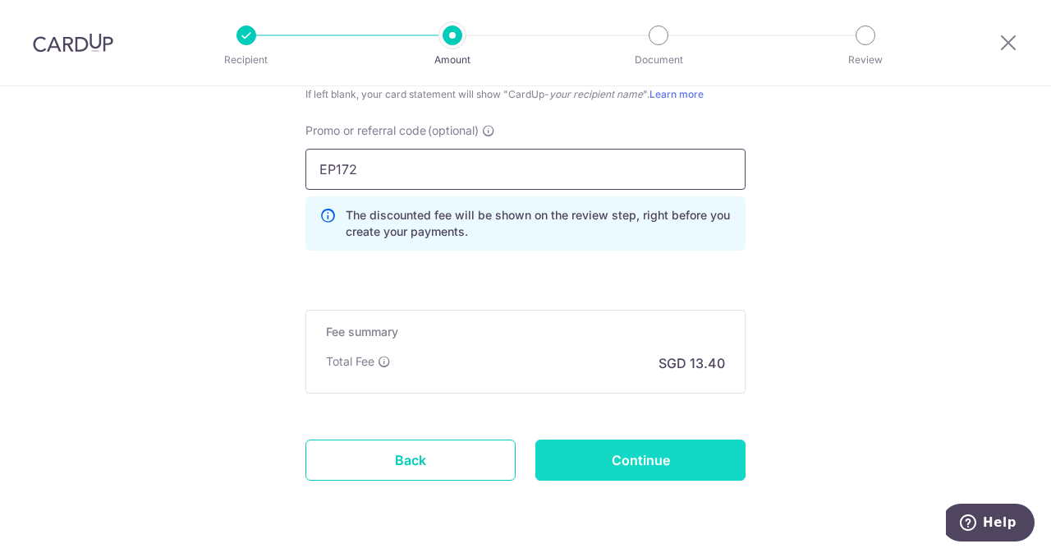
scroll to position [1232, 0]
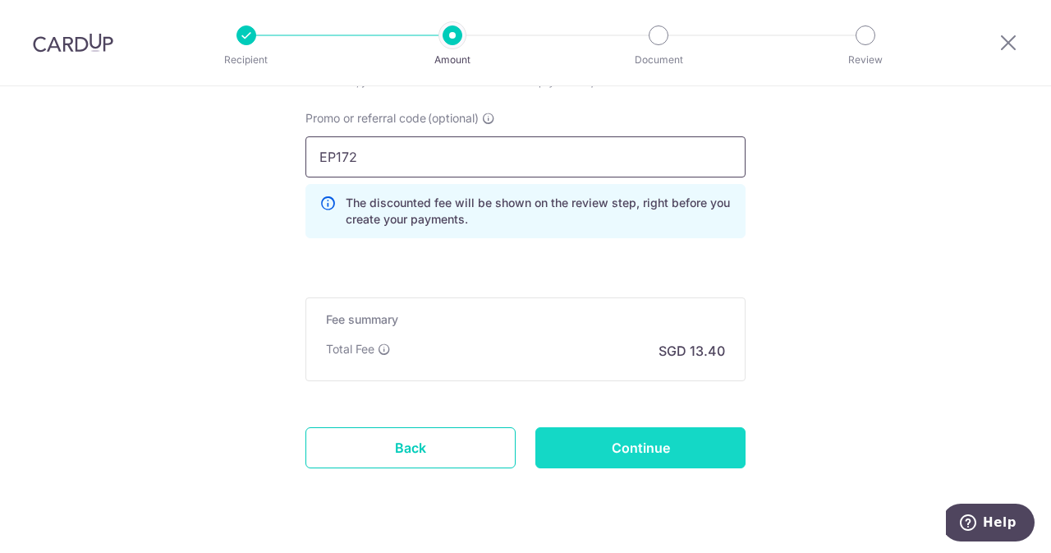
type input "EP172"
click at [684, 451] on input "Continue" at bounding box center [640, 447] width 210 height 41
type input "Create Schedule"
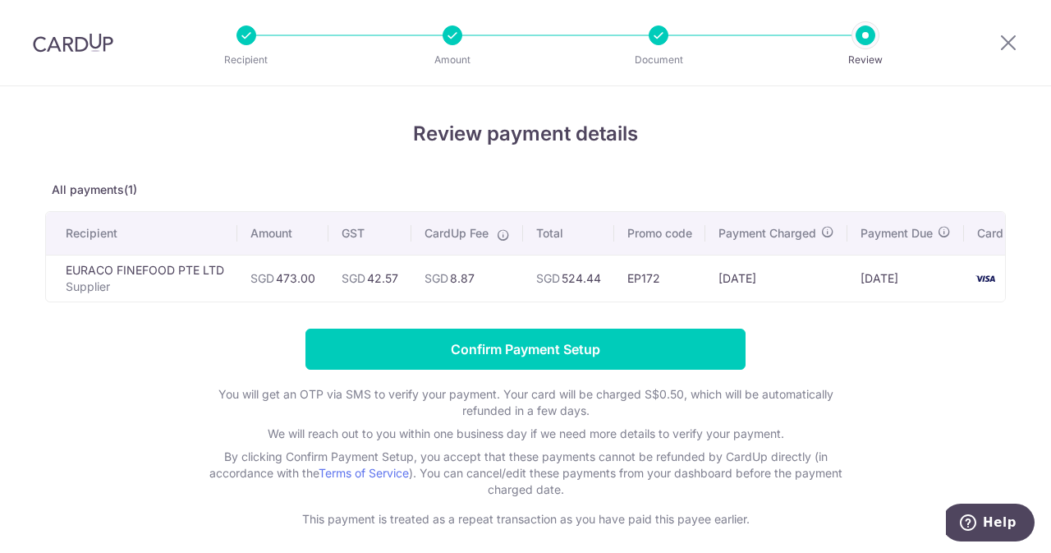
click at [553, 395] on p "You will get an OTP via SMS to verify your payment. Your card will be charged S…" at bounding box center [525, 402] width 657 height 33
click at [476, 326] on div "Review payment details All payments(1) Recipient Amount GST CardUp Fee Total Pr…" at bounding box center [525, 323] width 961 height 408
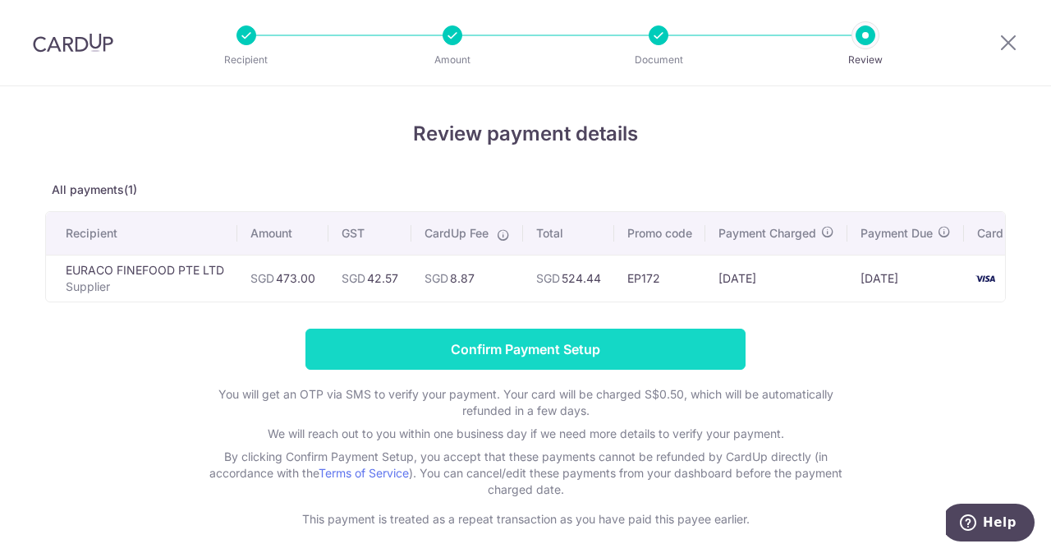
click at [459, 360] on input "Confirm Payment Setup" at bounding box center [525, 348] width 440 height 41
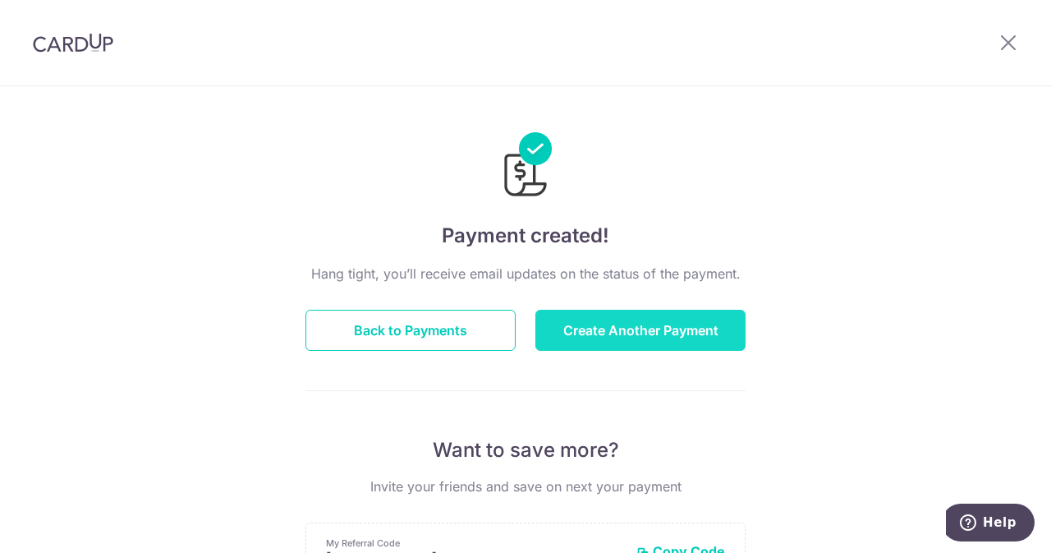
click at [637, 323] on button "Create Another Payment" at bounding box center [640, 330] width 210 height 41
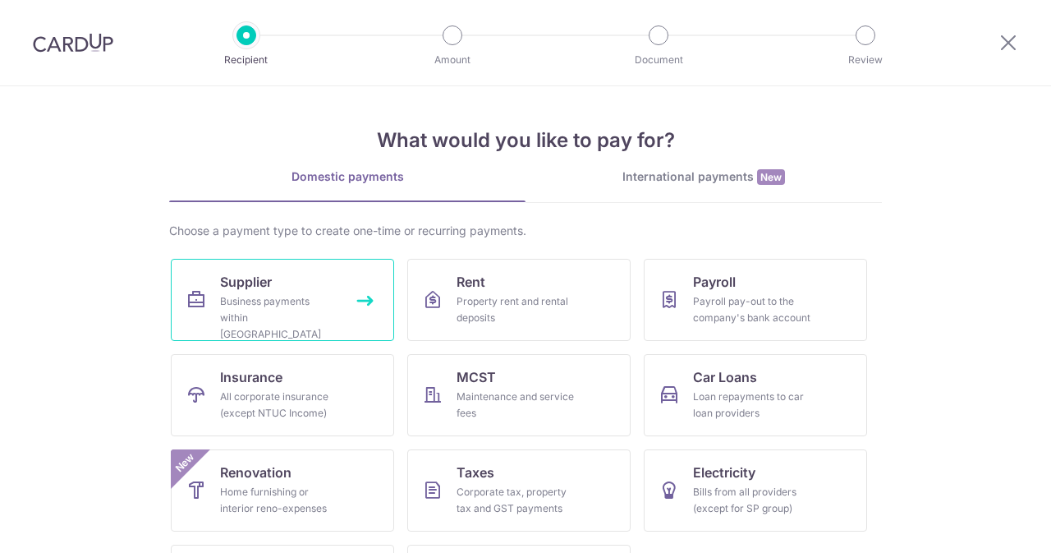
click at [262, 282] on span "Supplier" at bounding box center [246, 282] width 52 height 20
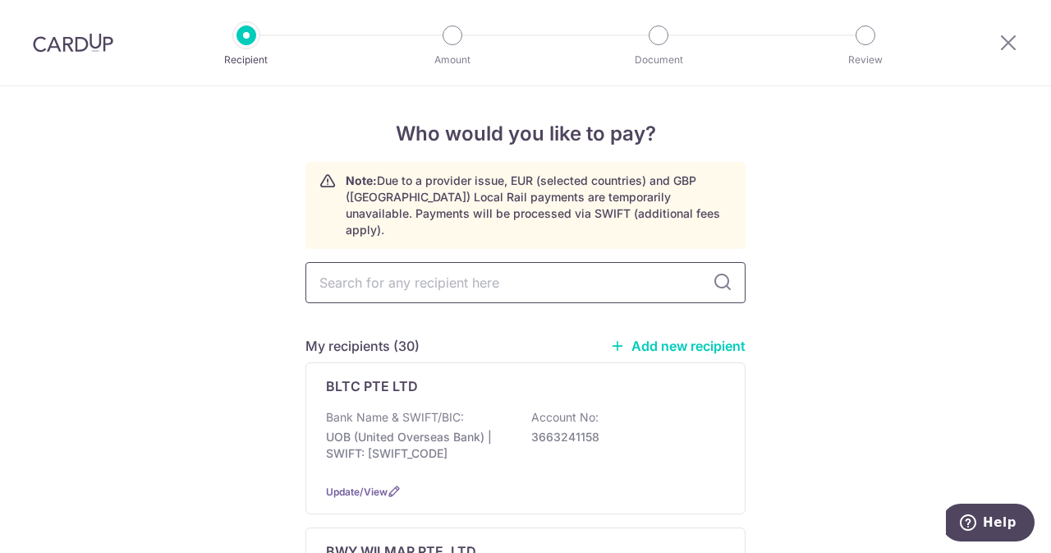
click at [467, 265] on input "text" at bounding box center [525, 282] width 440 height 41
type input "AGRI"
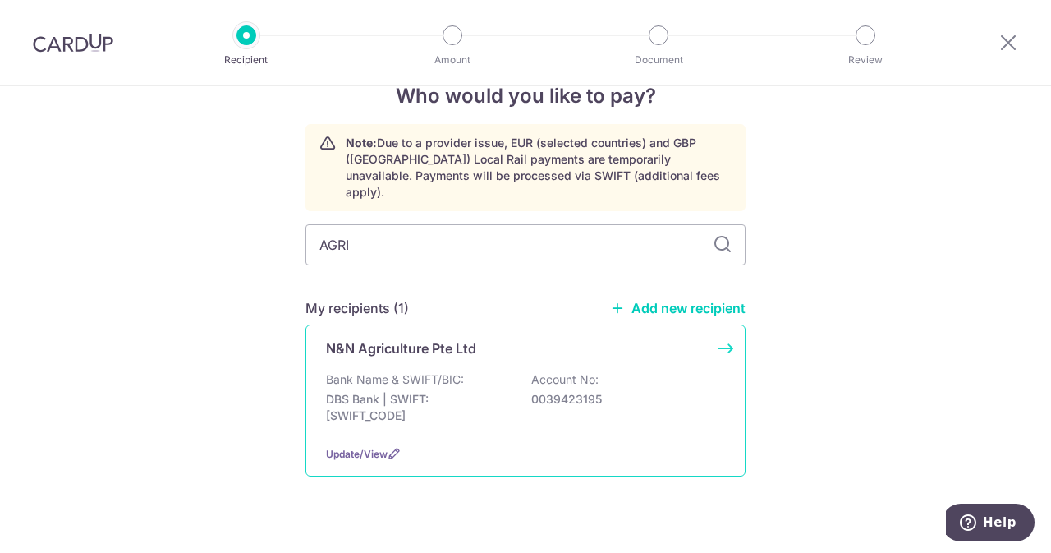
click at [468, 338] on p "N&N Agriculture Pte Ltd" at bounding box center [401, 348] width 150 height 20
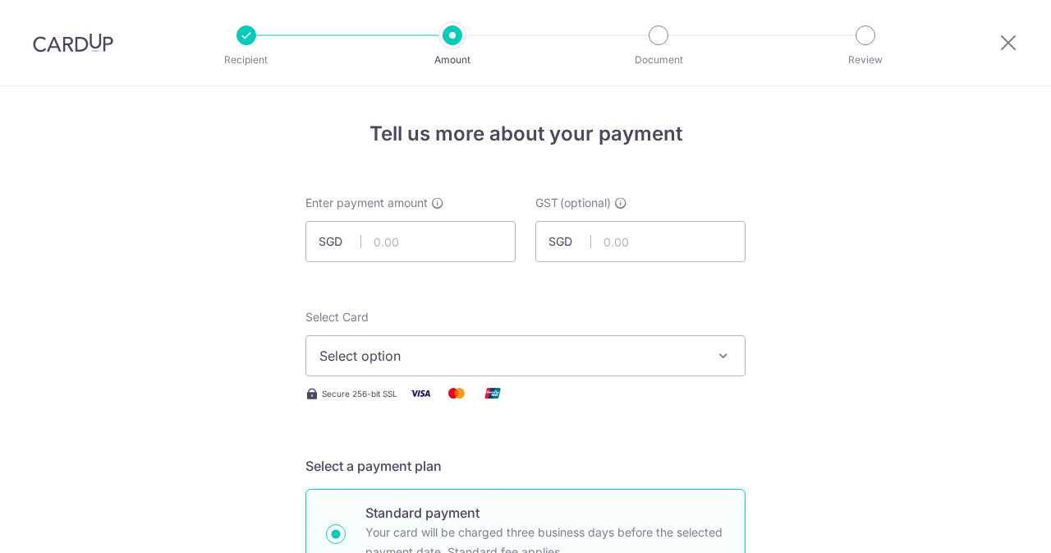
click at [450, 245] on input "text" at bounding box center [410, 241] width 210 height 41
type input "150.00"
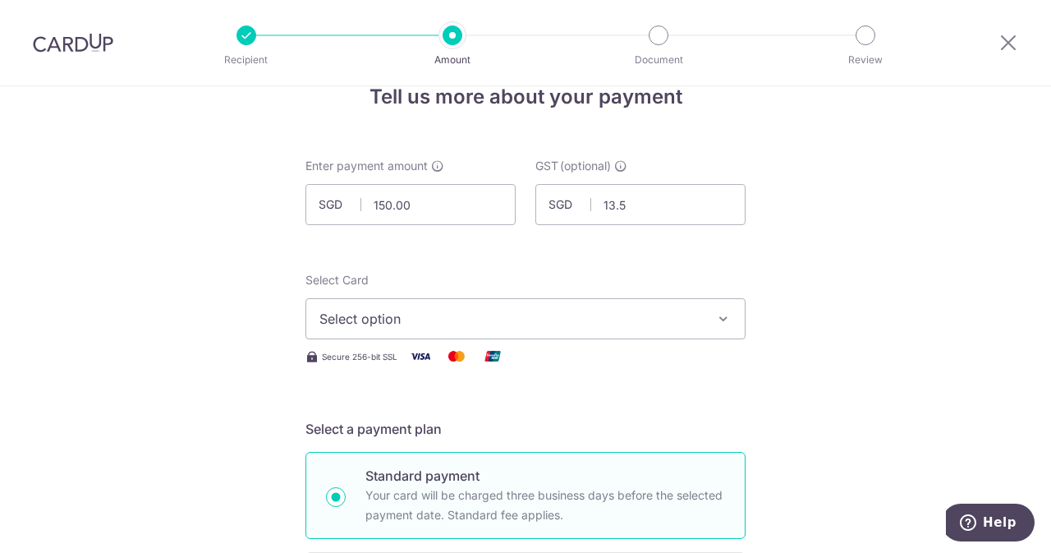
type input "13.50"
click at [412, 300] on button "Select option" at bounding box center [525, 318] width 440 height 41
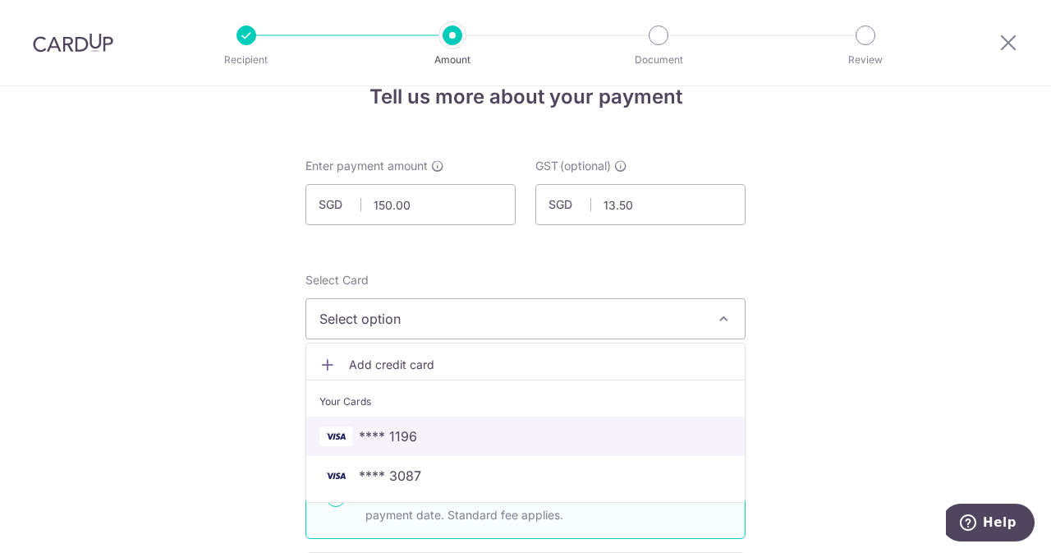
click at [389, 428] on span "**** 1196" at bounding box center [388, 436] width 58 height 20
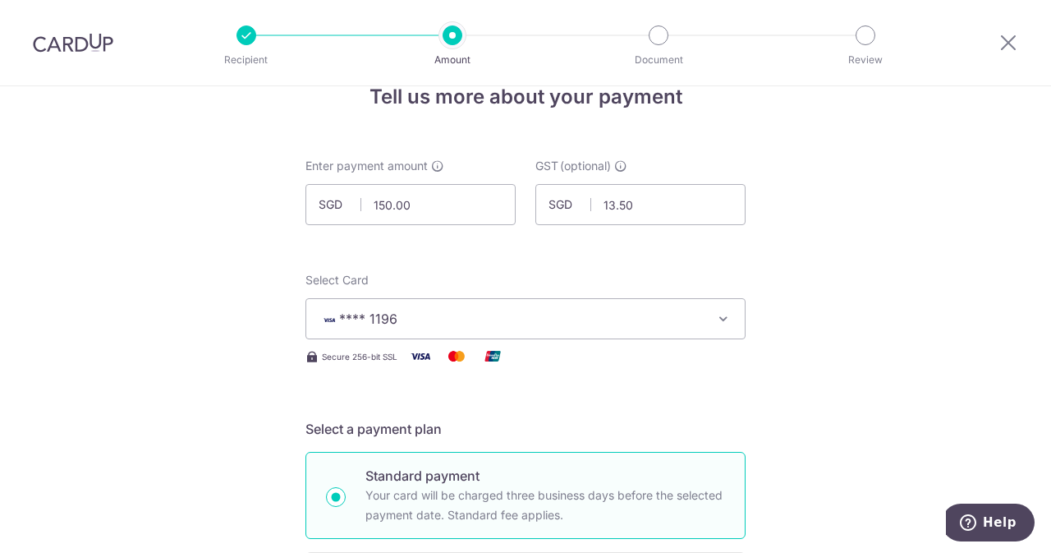
scroll to position [411, 0]
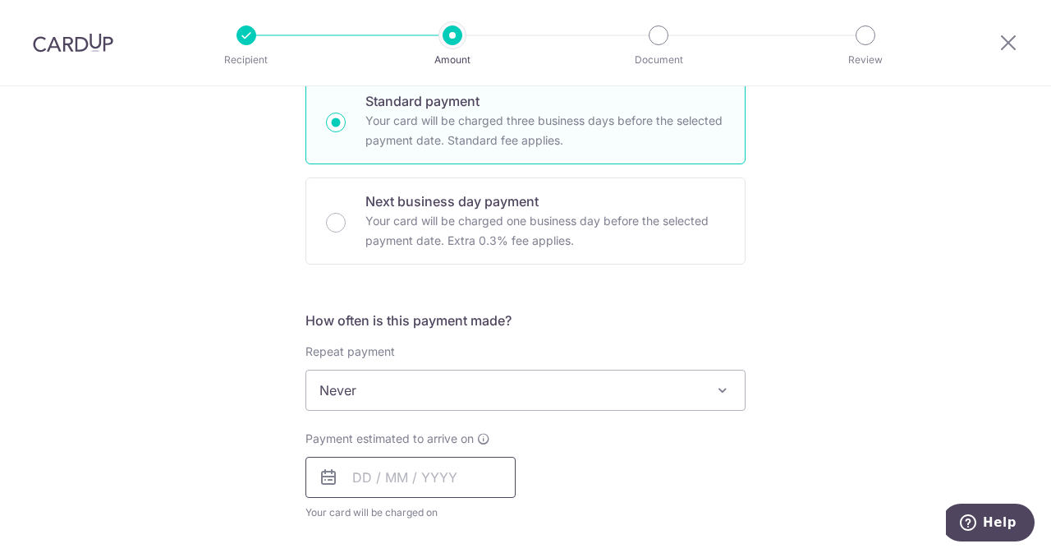
click at [414, 473] on input "text" at bounding box center [410, 476] width 210 height 41
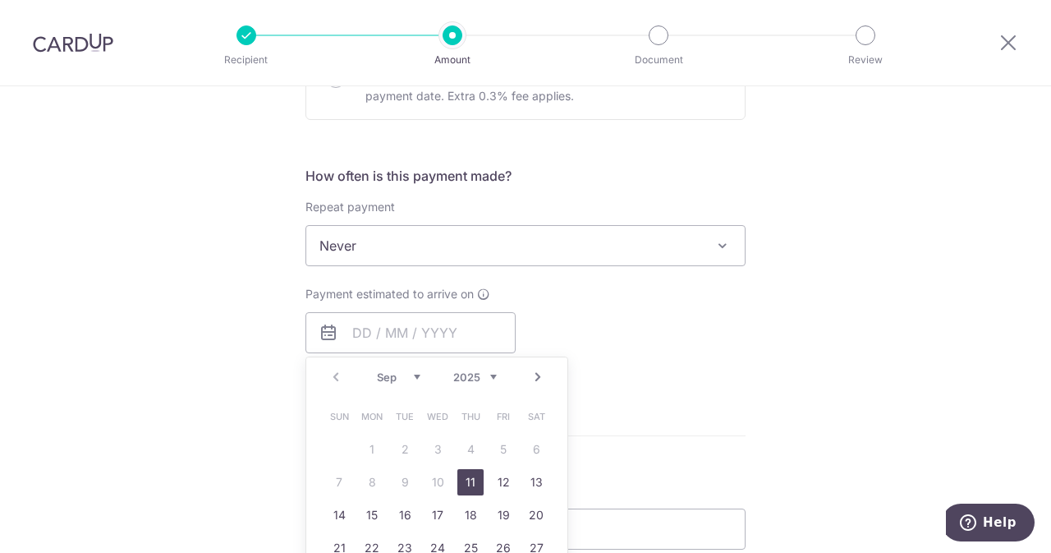
click at [457, 472] on link "11" at bounding box center [470, 482] width 26 height 26
type input "11/09/2025"
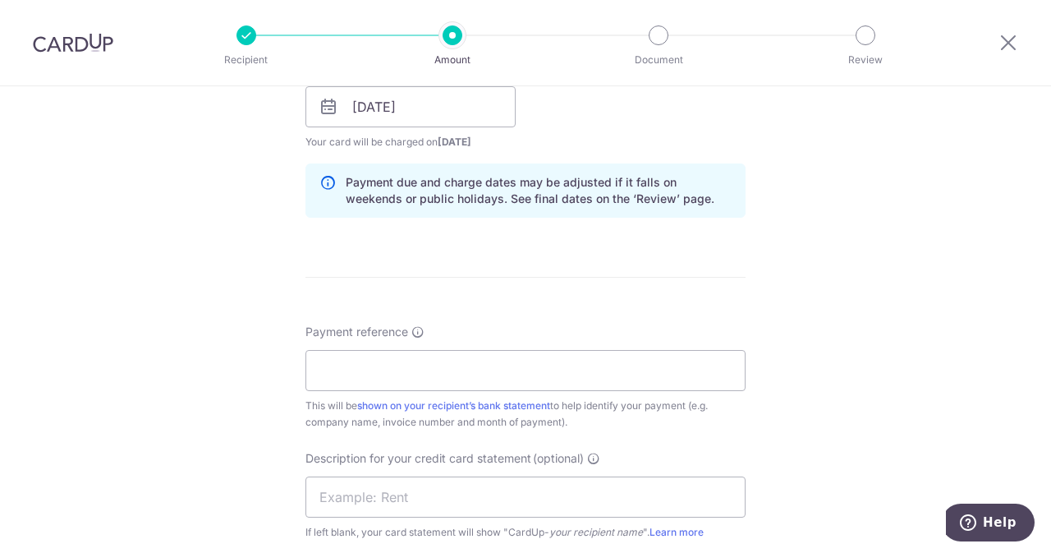
scroll to position [784, 0]
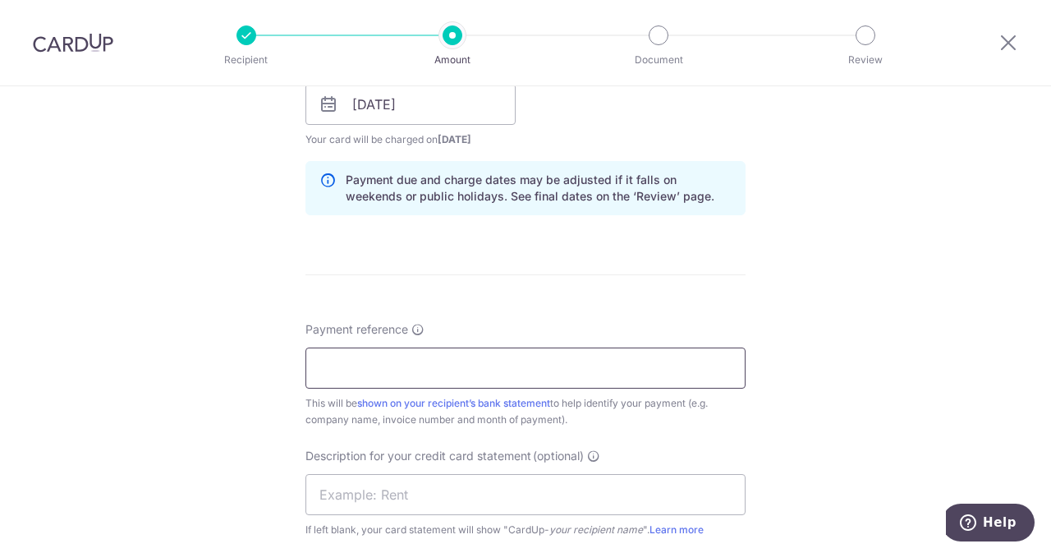
click at [483, 352] on input "Payment reference" at bounding box center [525, 367] width 440 height 41
drag, startPoint x: 472, startPoint y: 361, endPoint x: 395, endPoint y: 369, distance: 77.5
click at [395, 369] on input "ELIJAHPIES 224076" at bounding box center [525, 367] width 440 height 41
type input "ELIJAHPIES 224076"
click at [396, 486] on input "text" at bounding box center [525, 494] width 440 height 41
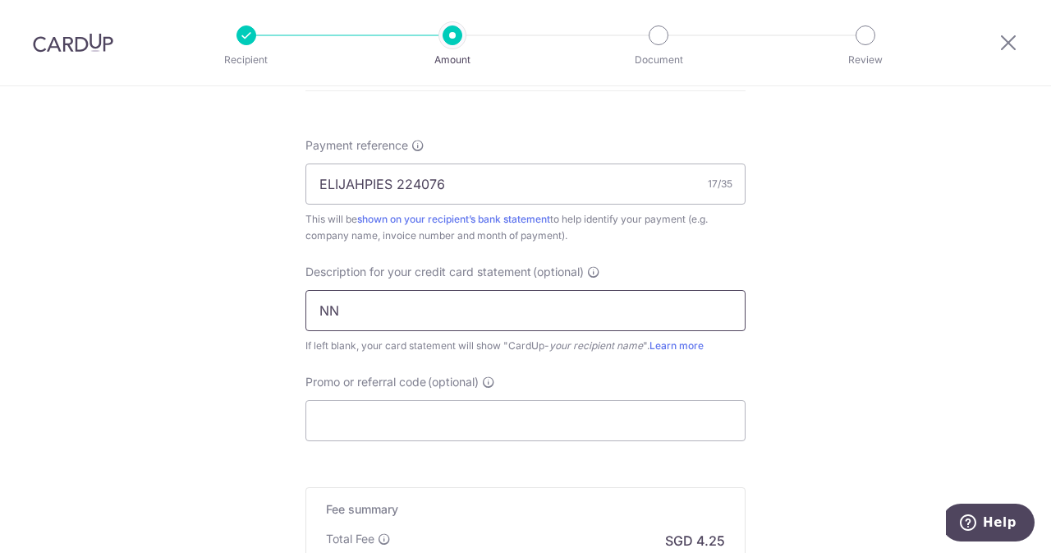
scroll to position [972, 0]
paste input "224076"
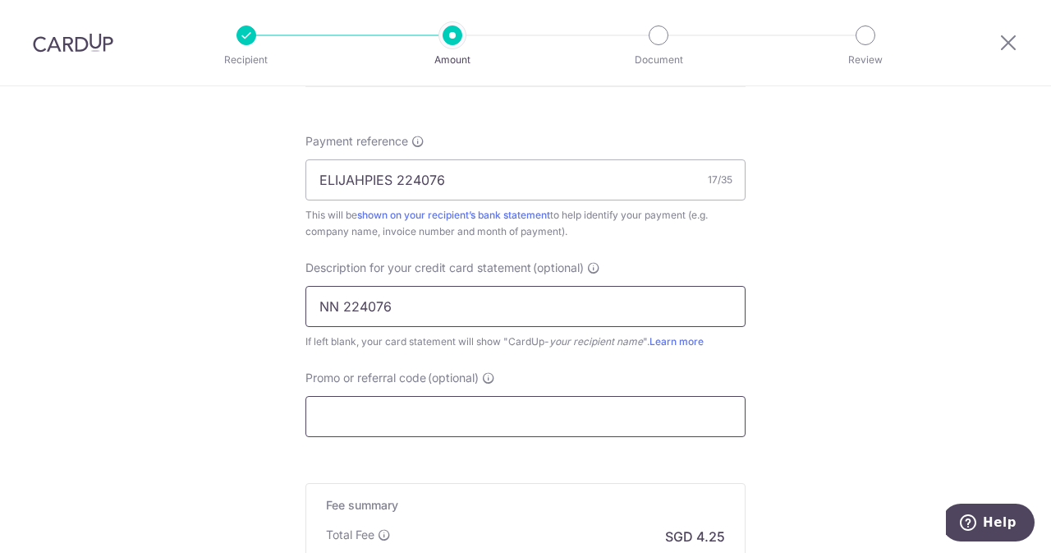
type input "NN 224076"
click at [437, 408] on input "Promo or referral code (optional)" at bounding box center [525, 416] width 440 height 41
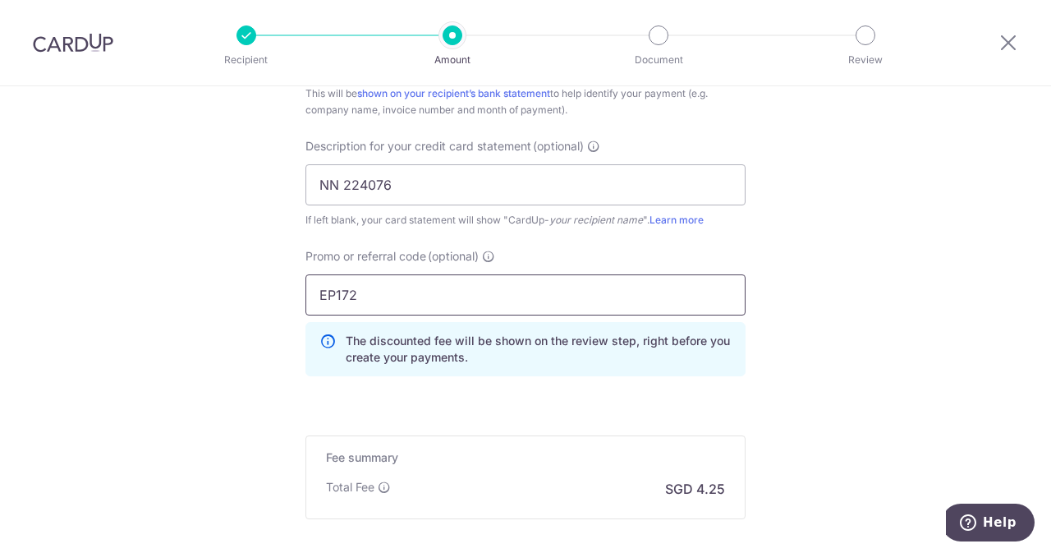
scroll to position [1265, 0]
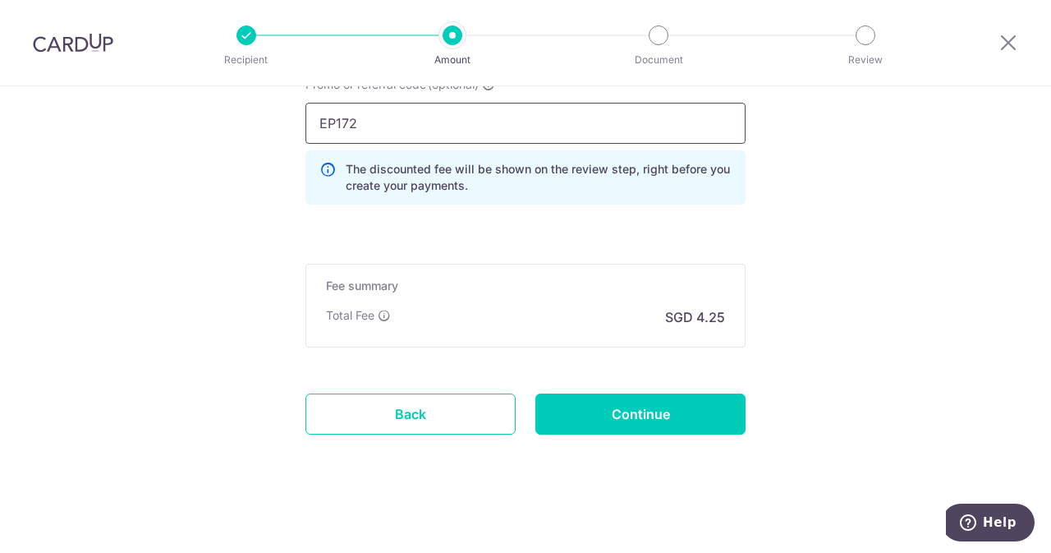
type input "EP172"
click at [663, 415] on input "Continue" at bounding box center [640, 413] width 210 height 41
type input "Create Schedule"
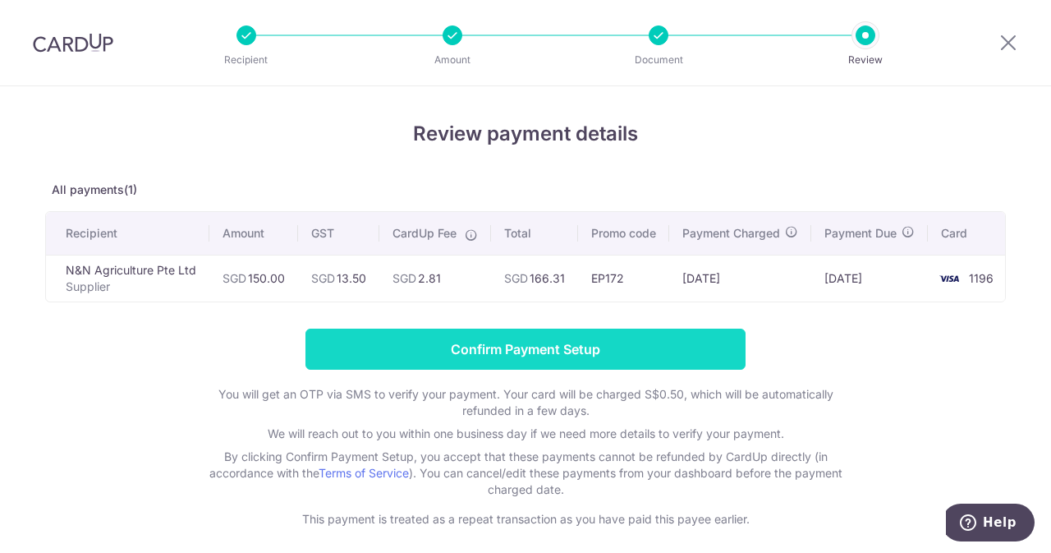
click at [511, 367] on input "Confirm Payment Setup" at bounding box center [525, 348] width 440 height 41
